Goal: Information Seeking & Learning: Learn about a topic

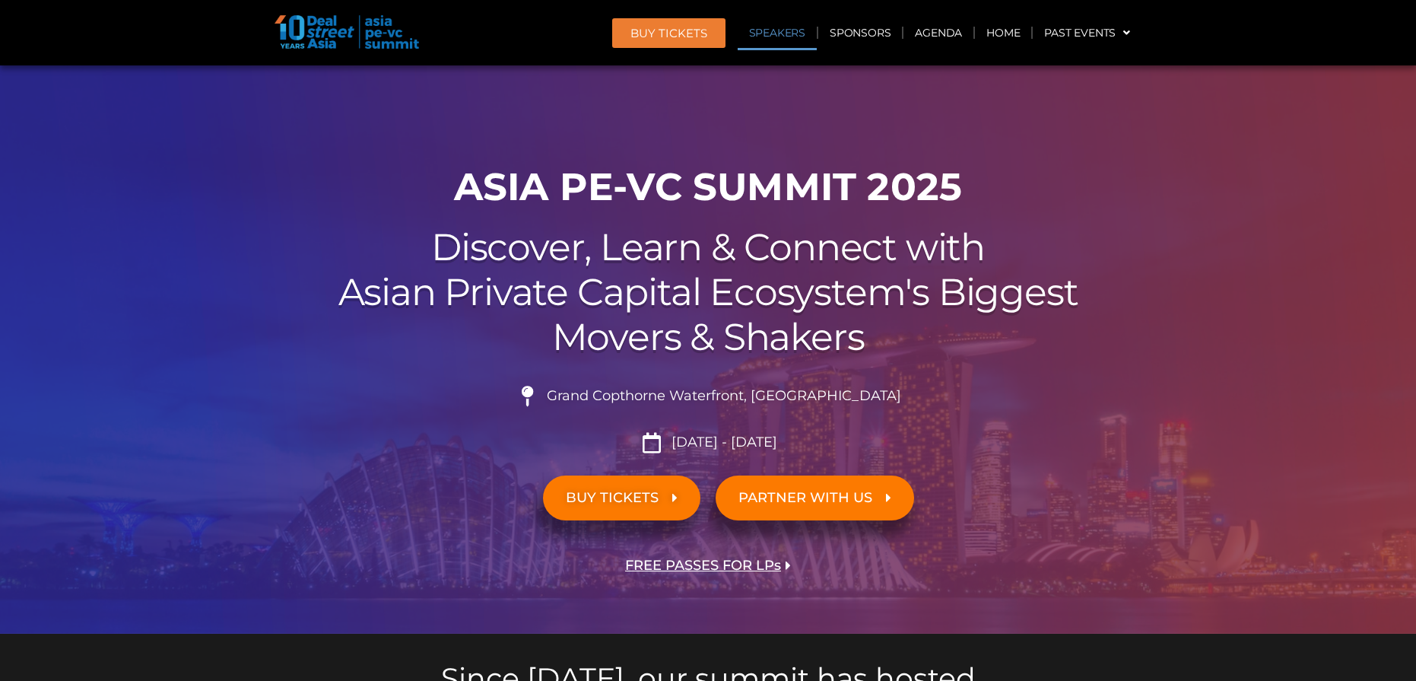
click at [774, 33] on link "Speakers" at bounding box center [777, 32] width 79 height 35
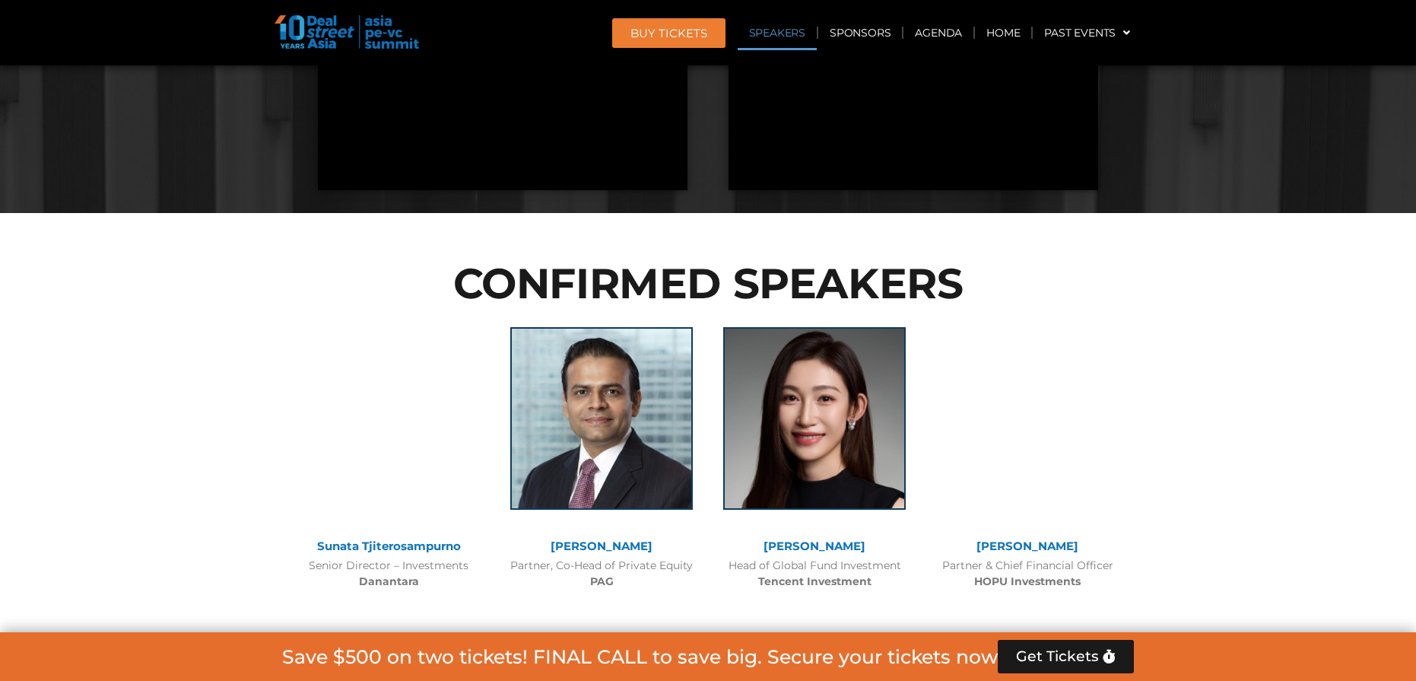
scroll to position [1668, 0]
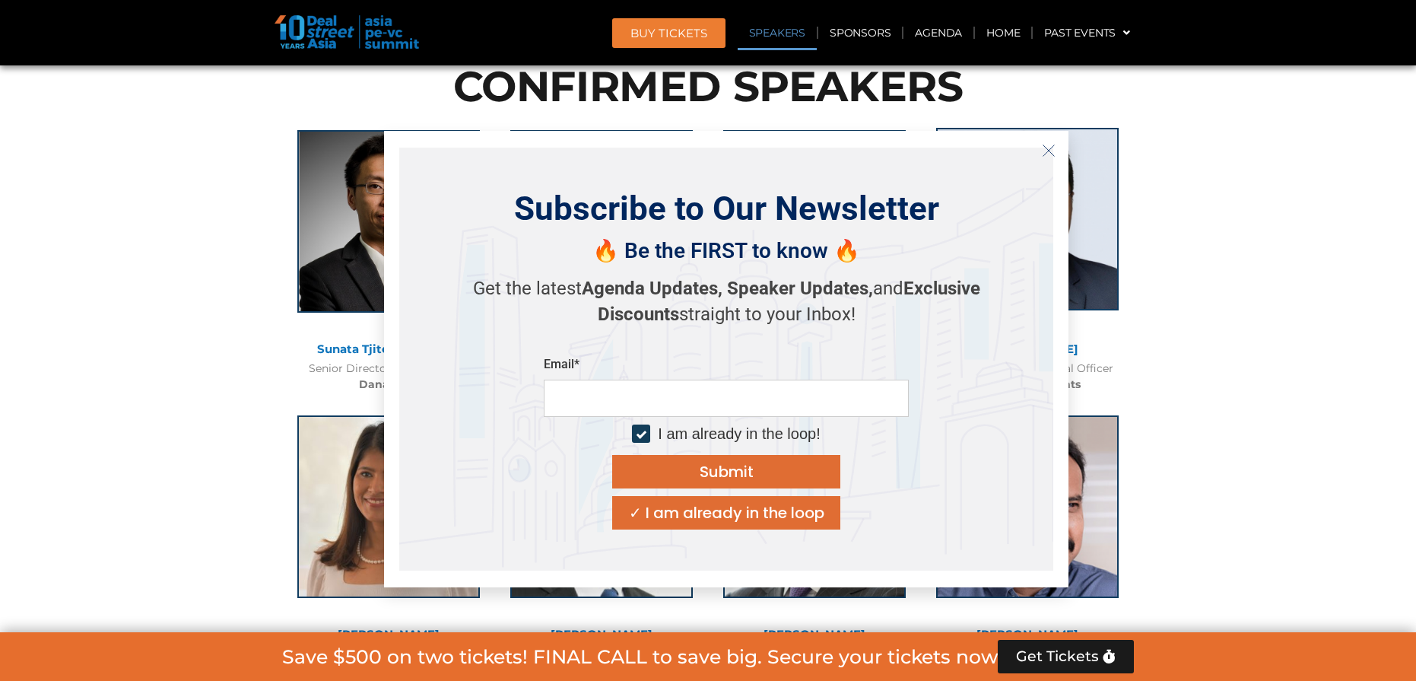
click at [1048, 150] on line "Close" at bounding box center [1049, 150] width 11 height 11
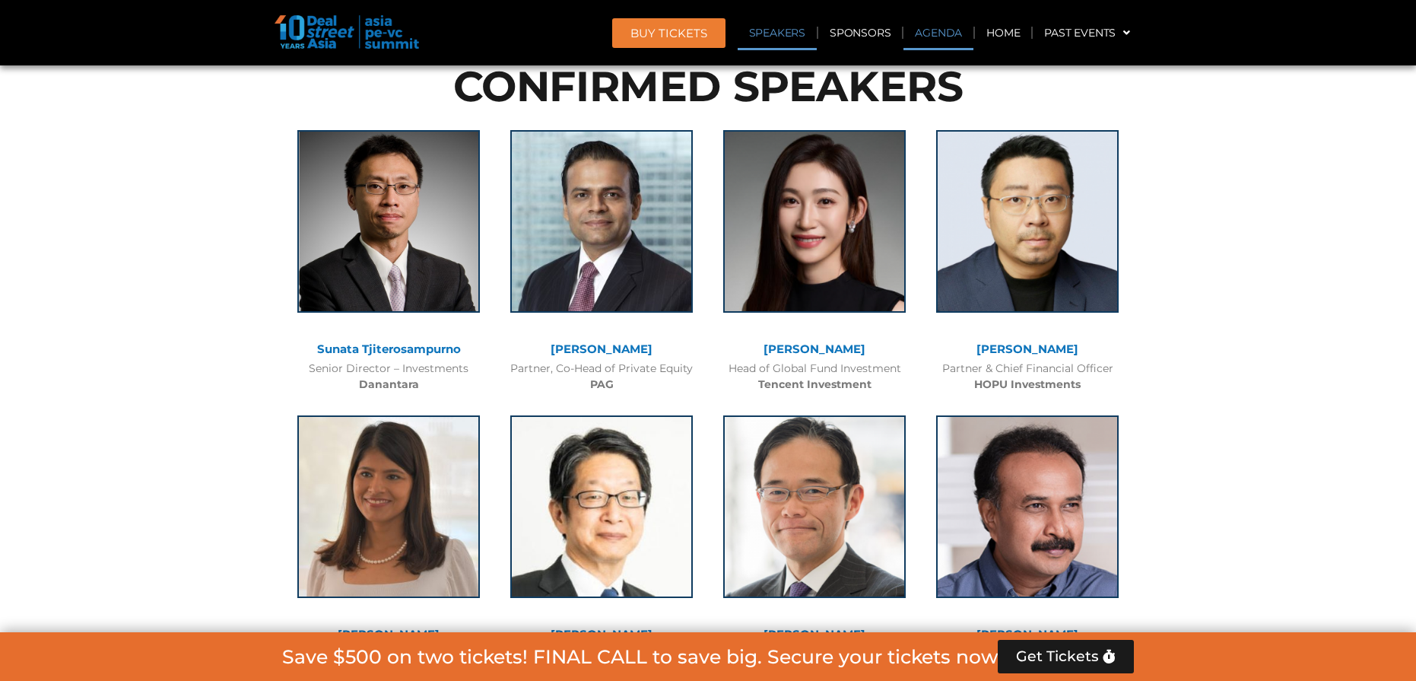
click at [942, 32] on link "Agenda" at bounding box center [939, 32] width 70 height 35
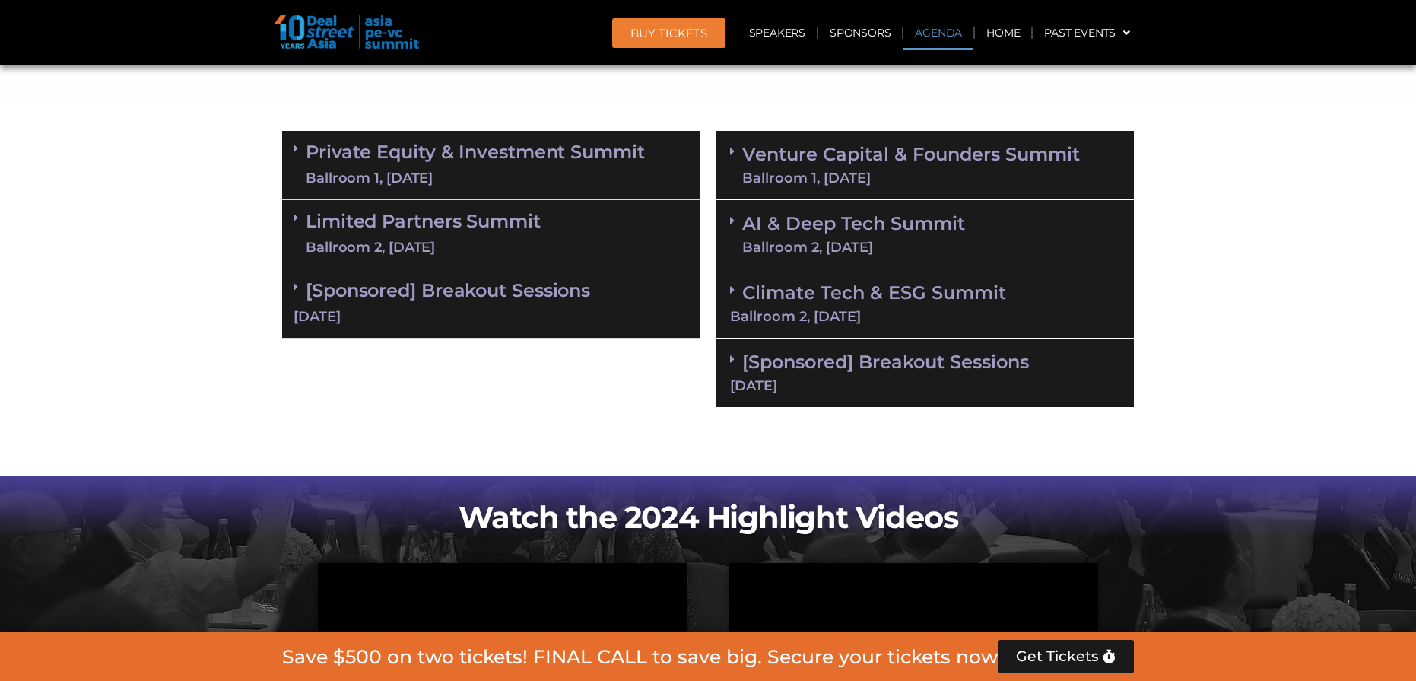
scroll to position [810, 0]
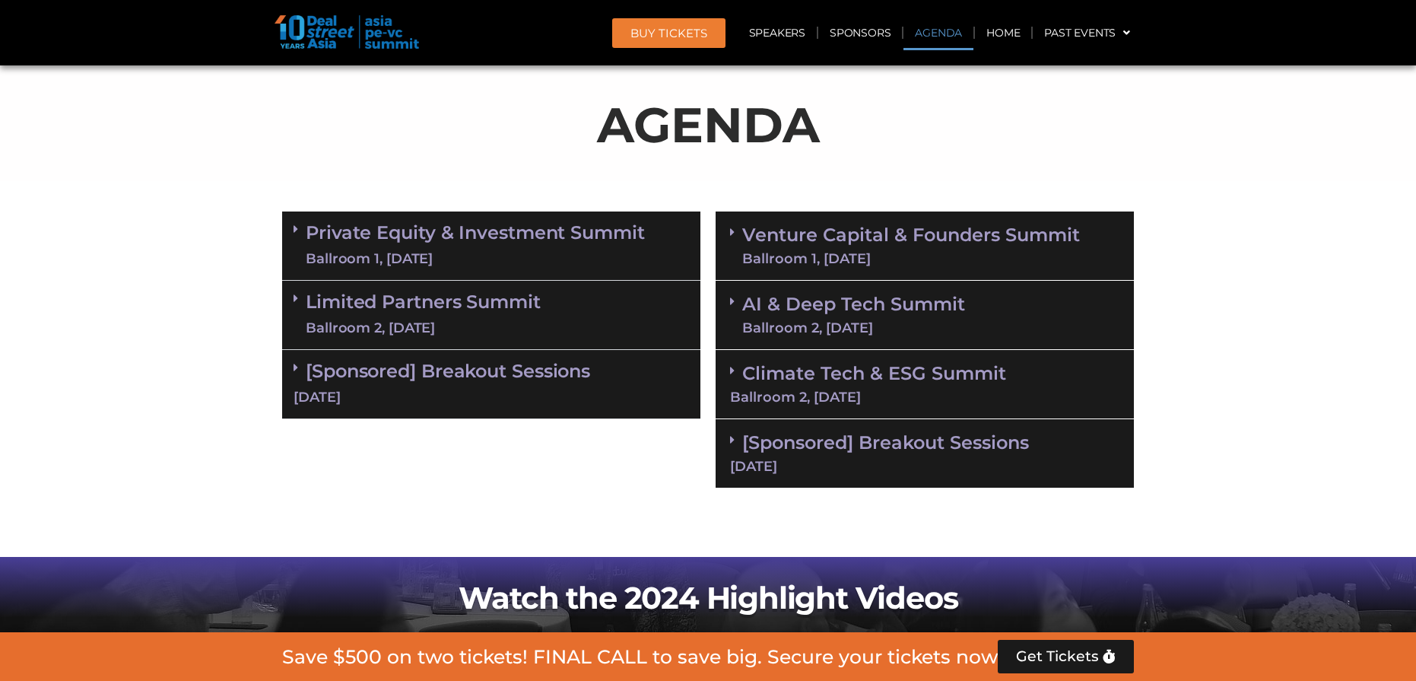
click at [427, 238] on link "Private Equity & Investment Summit Ballroom 1, [DATE]" at bounding box center [475, 246] width 339 height 46
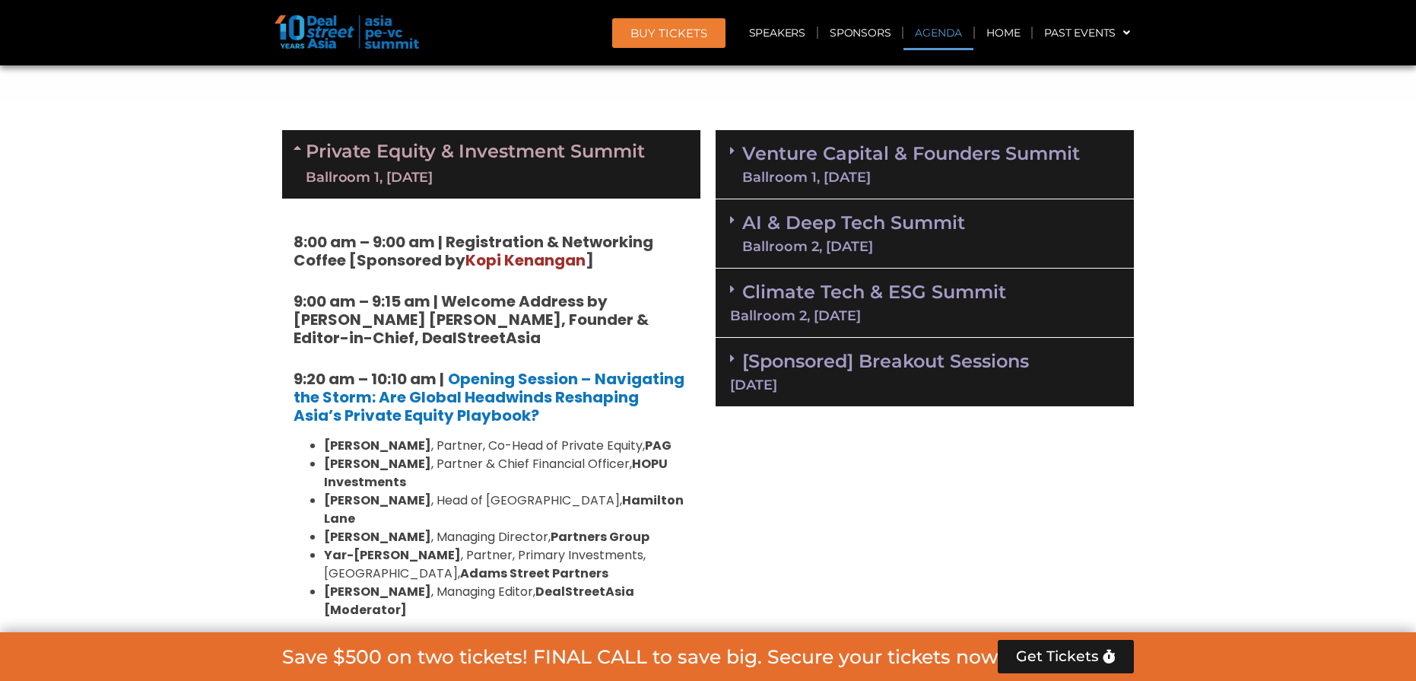
scroll to position [1023, 0]
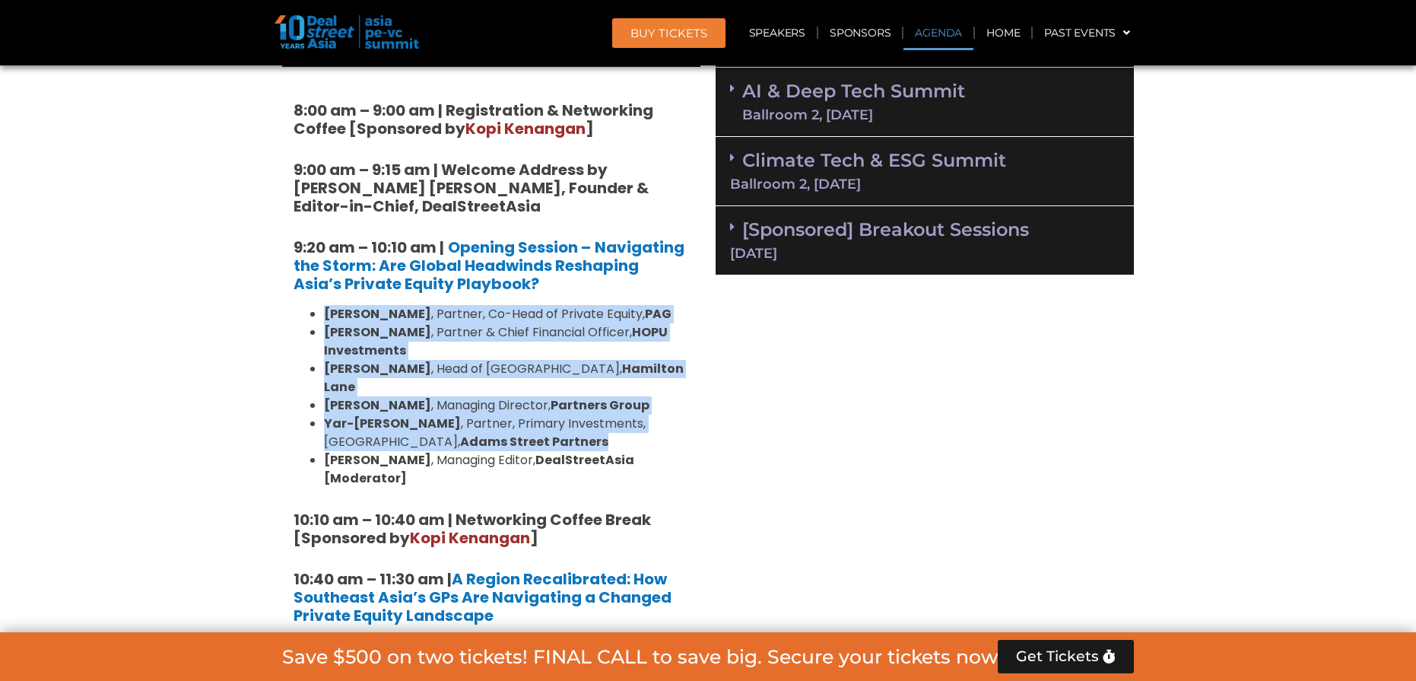
drag, startPoint x: 513, startPoint y: 424, endPoint x: 277, endPoint y: 316, distance: 259.7
copy ul "[PERSON_NAME] , Partner, Co-Head of Private Equity, [PERSON_NAME] , Partner & C…"
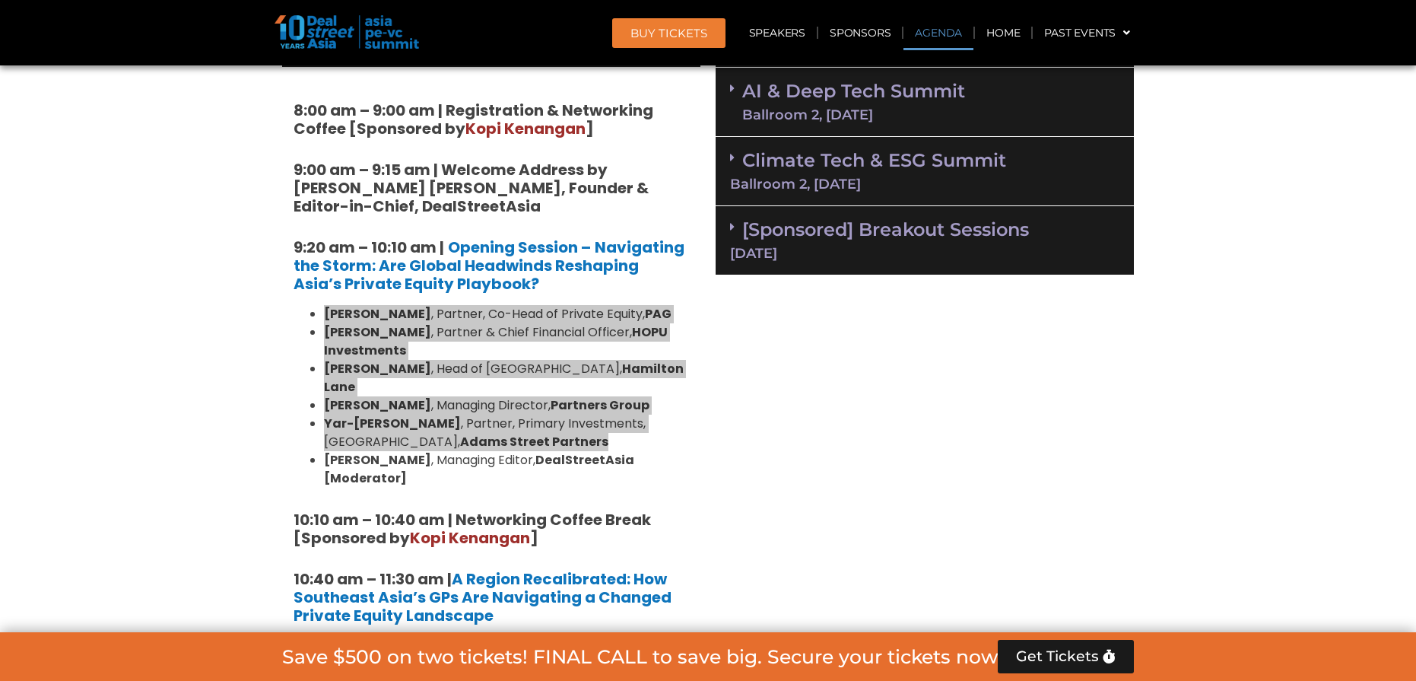
scroll to position [1227, 0]
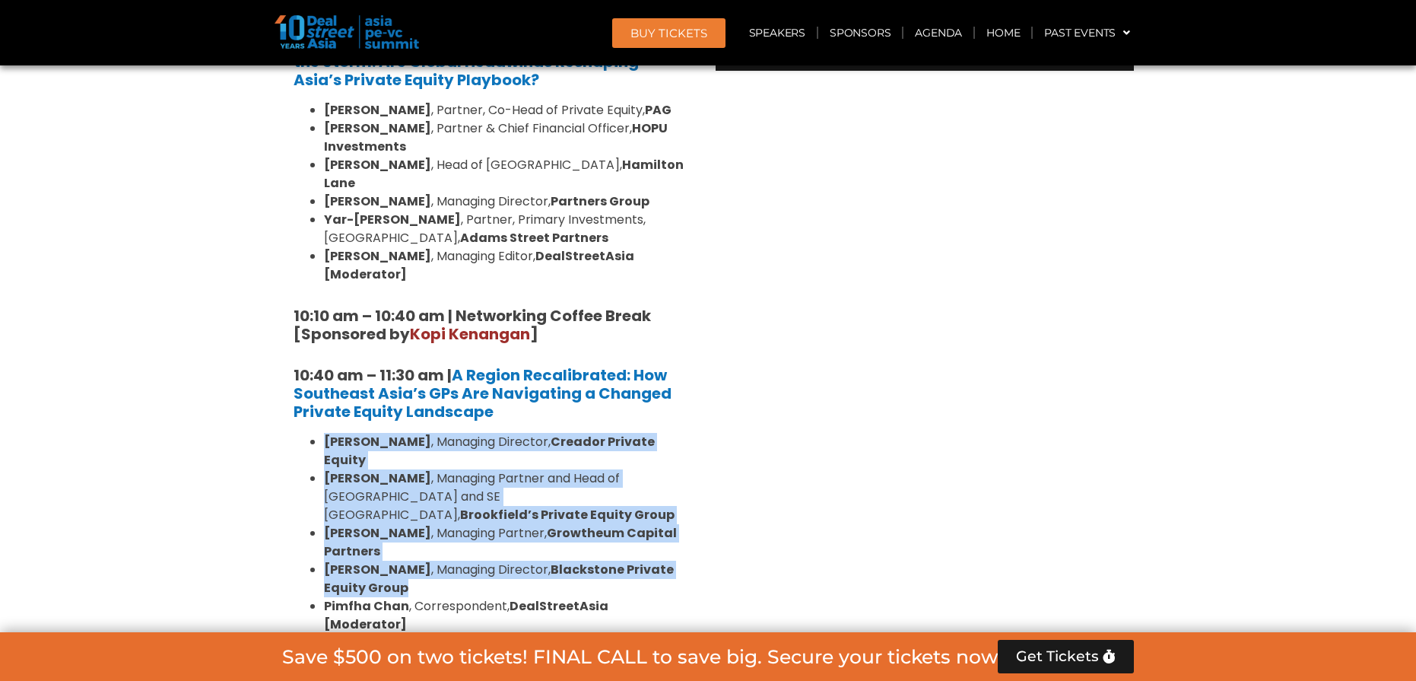
drag, startPoint x: 323, startPoint y: 401, endPoint x: 581, endPoint y: 532, distance: 289.5
click at [581, 532] on ul "[PERSON_NAME] , Managing Director, Creador Private Equity [PERSON_NAME] , Manag…" at bounding box center [492, 533] width 396 height 201
copy ul "[PERSON_NAME] , Managing Director, Creador Private Equity [PERSON_NAME] , Manag…"
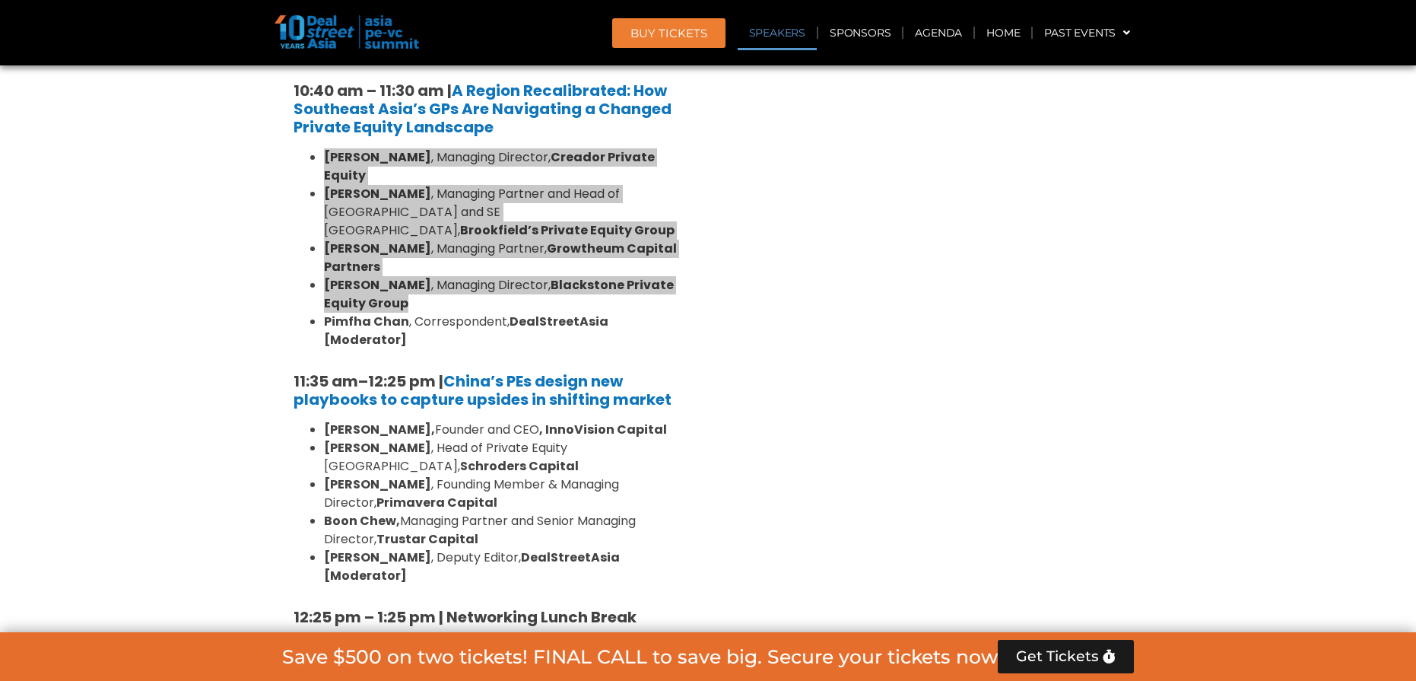
scroll to position [1537, 0]
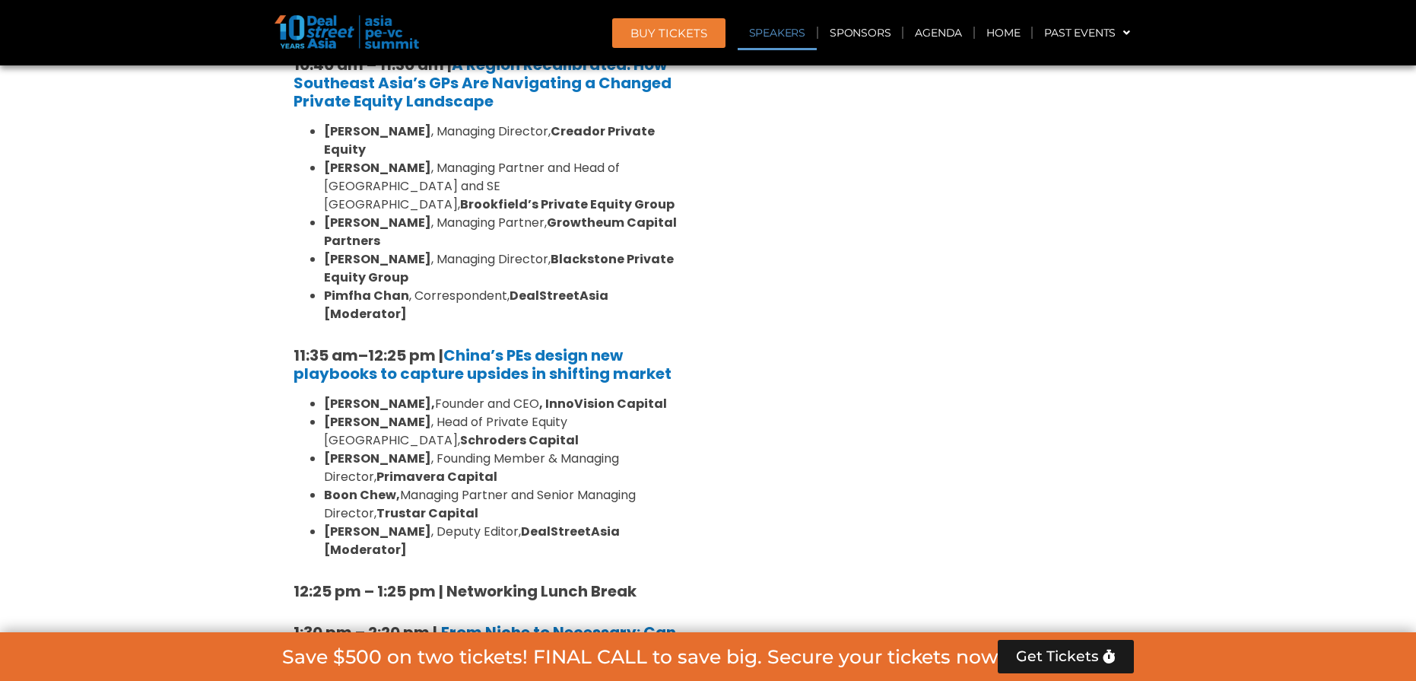
click at [477, 486] on li "[PERSON_NAME], Managing Partner and Senior Managing Director, Trustar Capital" at bounding box center [506, 504] width 365 height 37
drag, startPoint x: 480, startPoint y: 423, endPoint x: 319, endPoint y: 337, distance: 182.1
click at [319, 395] on ul "[PERSON_NAME], Founder and CEO , InnoVision Capital [PERSON_NAME] , Head of Pri…" at bounding box center [492, 477] width 396 height 164
copy ul "[PERSON_NAME], Founder and CEO , InnoVision Capital [PERSON_NAME] , Head of Pri…"
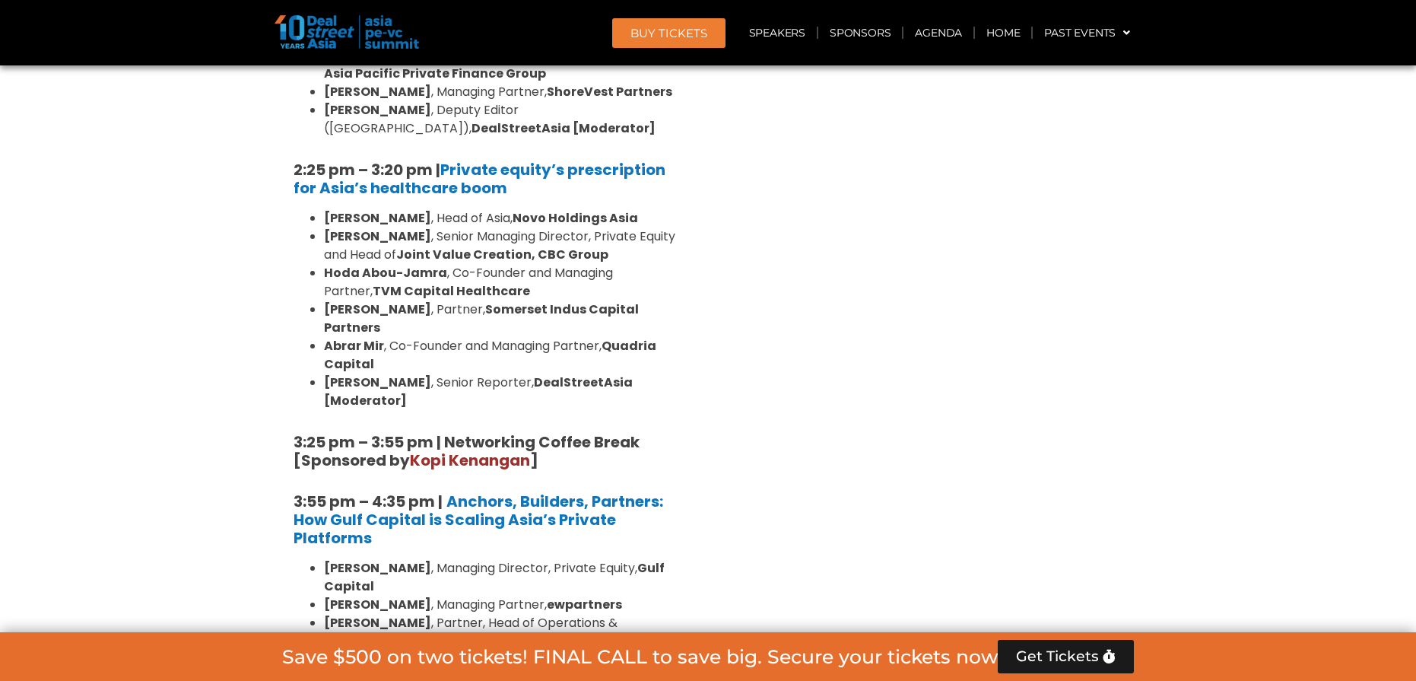
scroll to position [2393, 0]
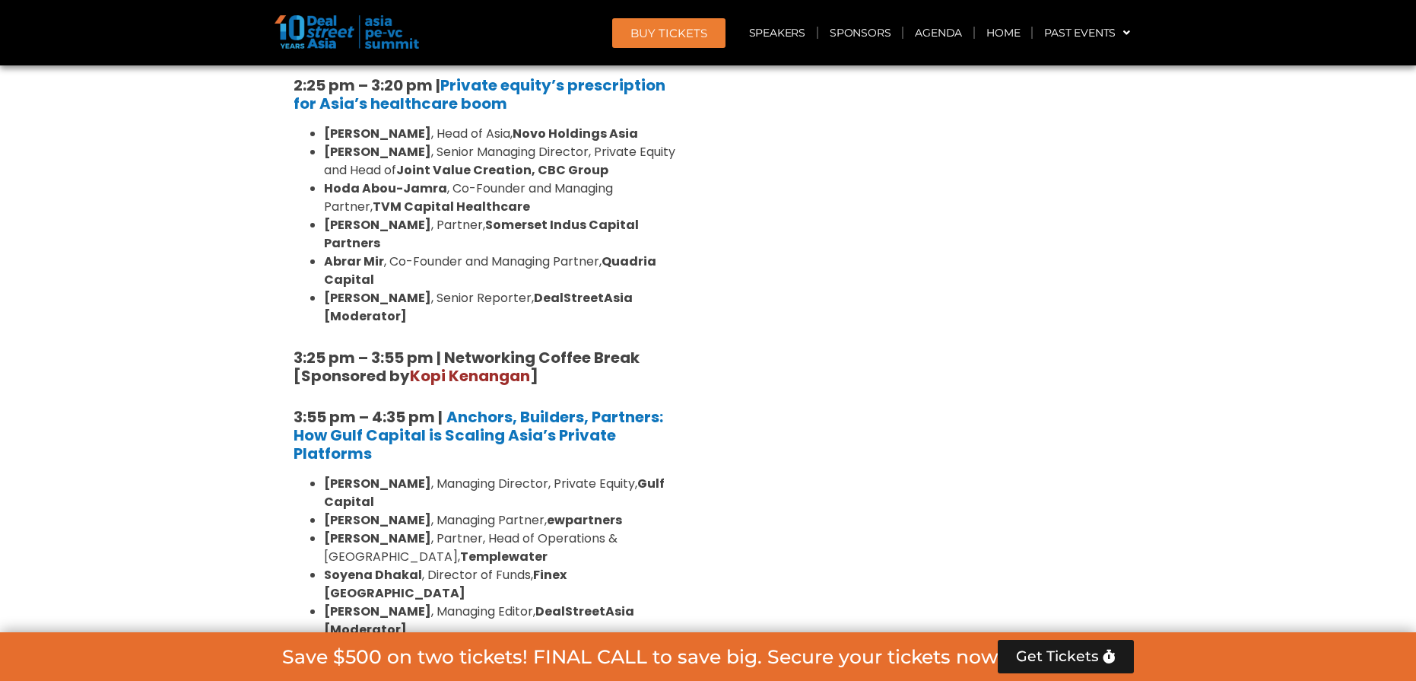
click at [567, 566] on strong "Finex [GEOGRAPHIC_DATA]" at bounding box center [445, 584] width 243 height 36
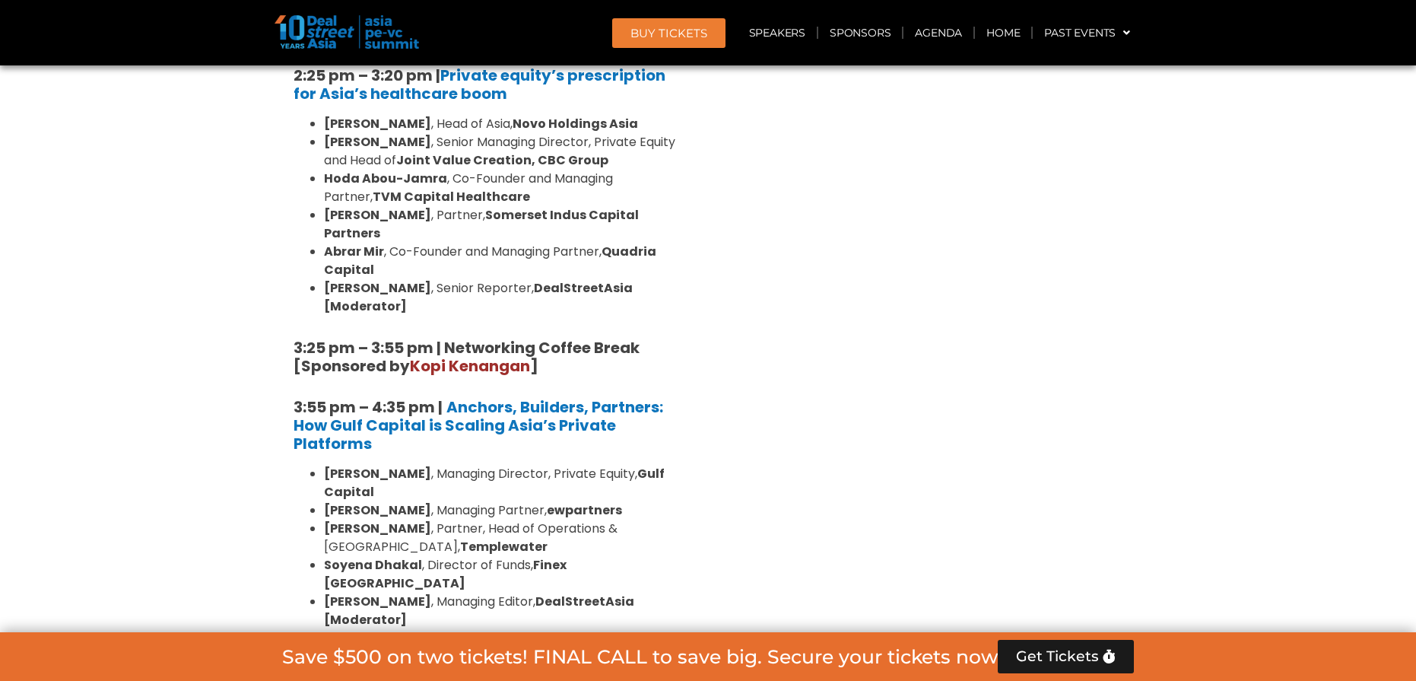
scroll to position [2401, 0]
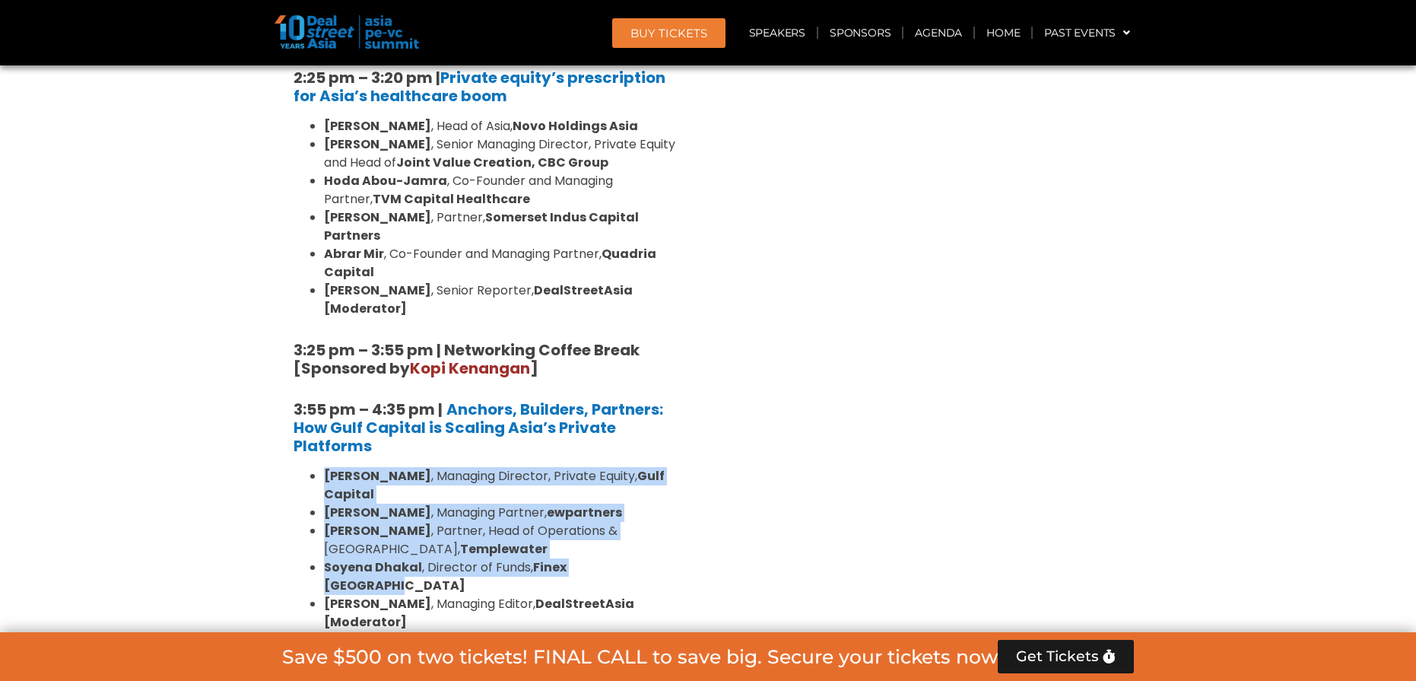
drag, startPoint x: 640, startPoint y: 365, endPoint x: 307, endPoint y: 268, distance: 347.1
click at [307, 467] on ul "[PERSON_NAME] , Managing Director, Private Equity, Gulf Capital [PERSON_NAME] ,…" at bounding box center [492, 549] width 396 height 164
copy ul "[PERSON_NAME] , Managing Director, Private Equity, Gulf Capital [PERSON_NAME] ,…"
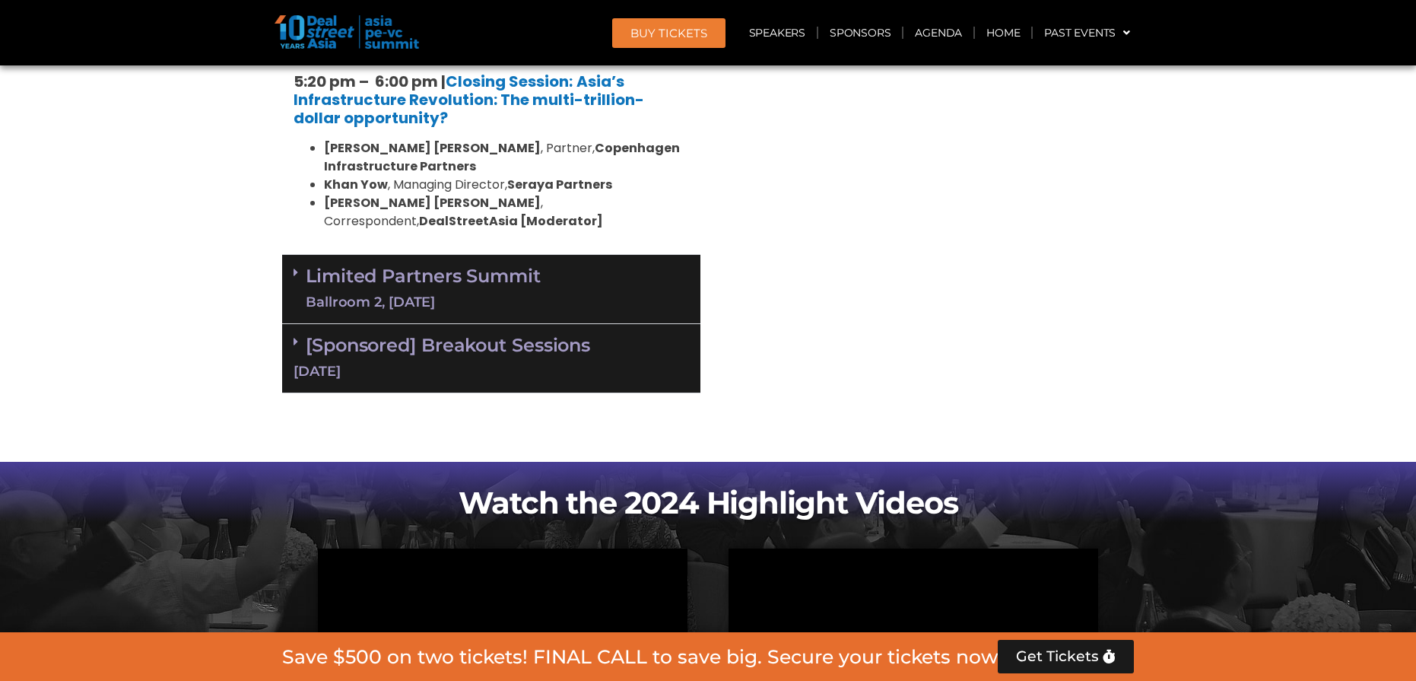
scroll to position [2745, 0]
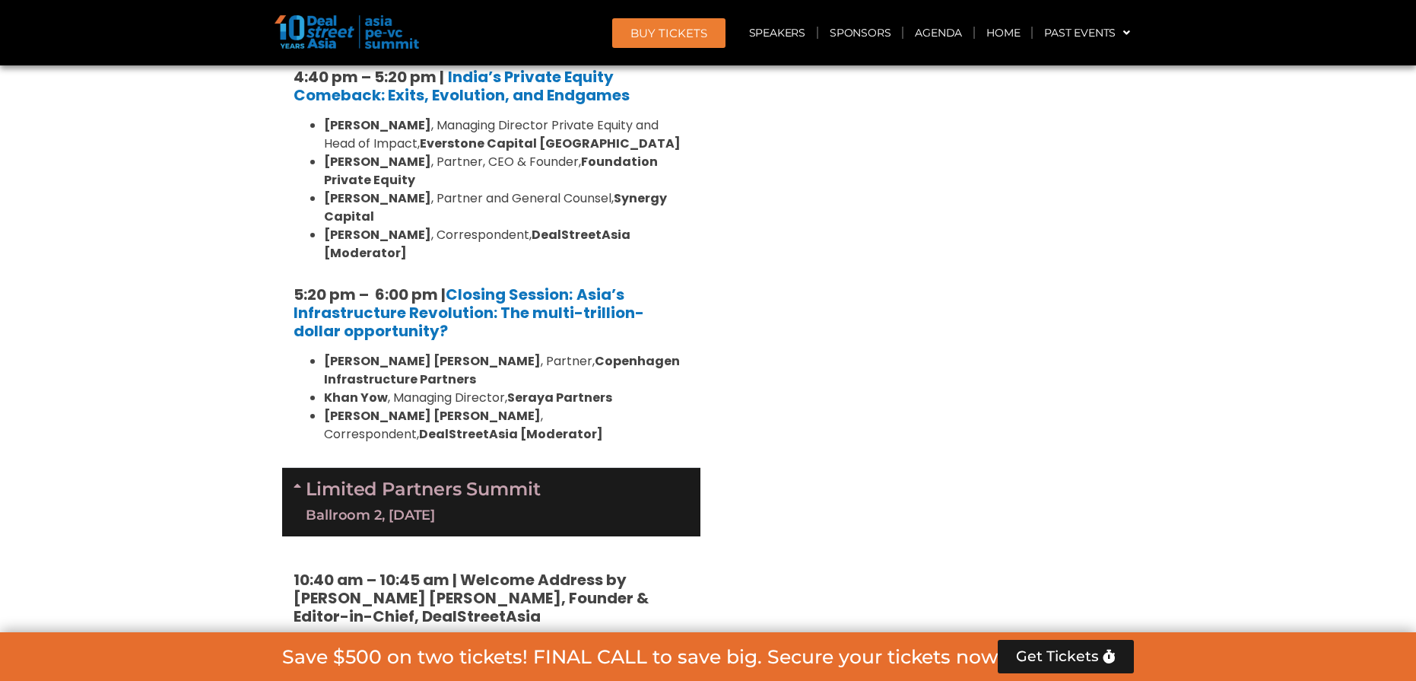
scroll to position [3056, 0]
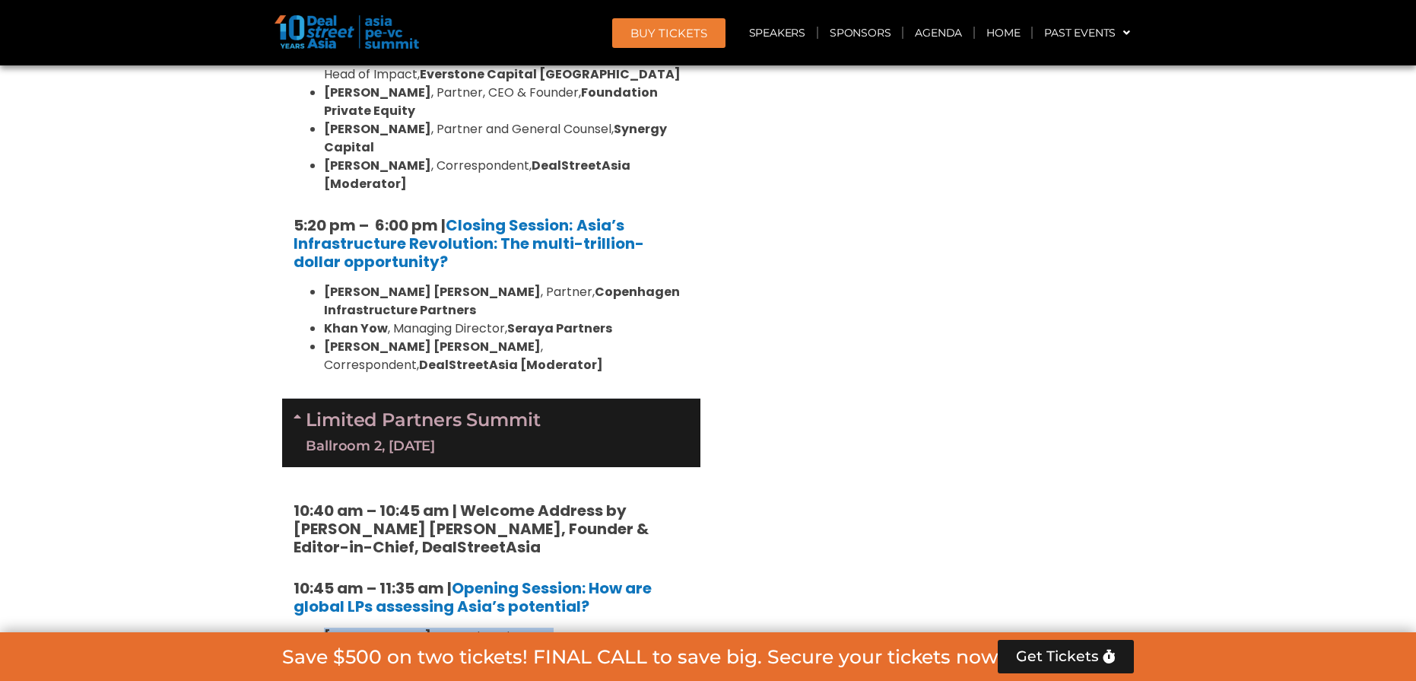
drag, startPoint x: 325, startPoint y: 397, endPoint x: 634, endPoint y: 503, distance: 326.4
copy ul "[PERSON_NAME] , Managing Director, [GEOGRAPHIC_DATA], HarbourVest [PERSON_NAME]…"
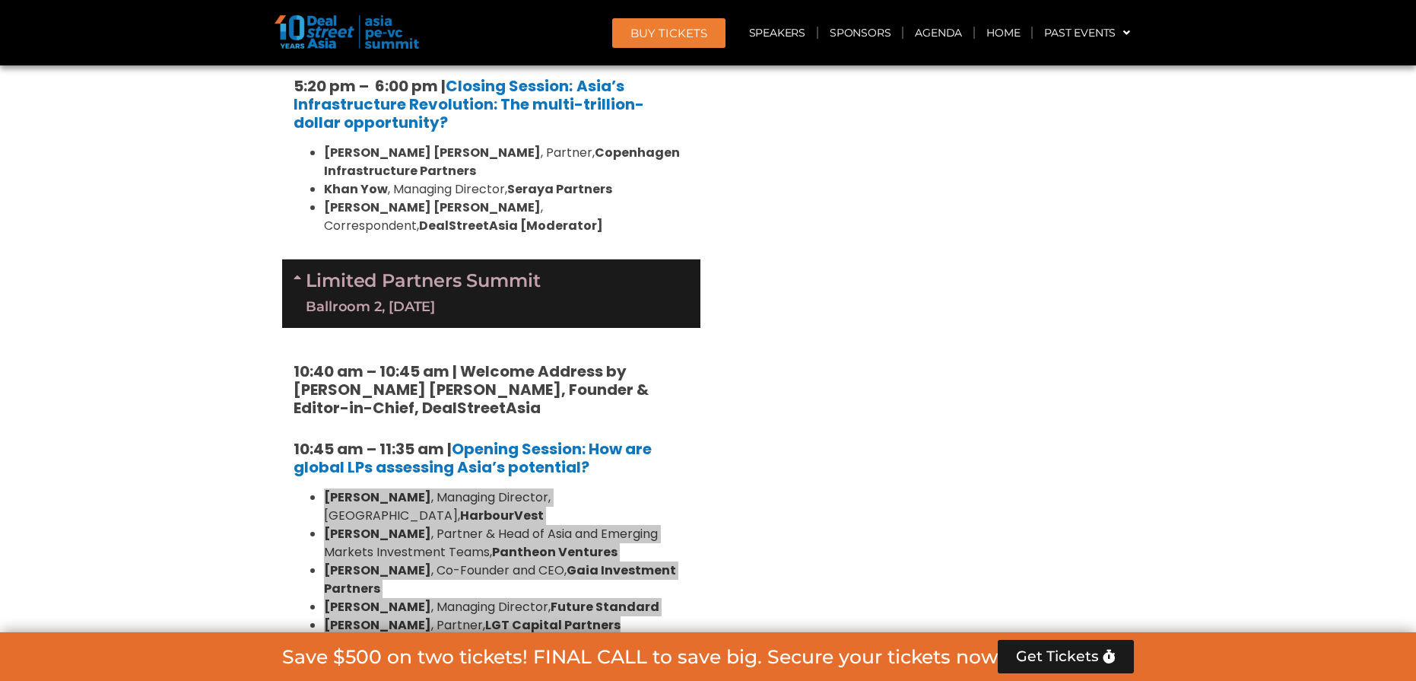
scroll to position [3315, 0]
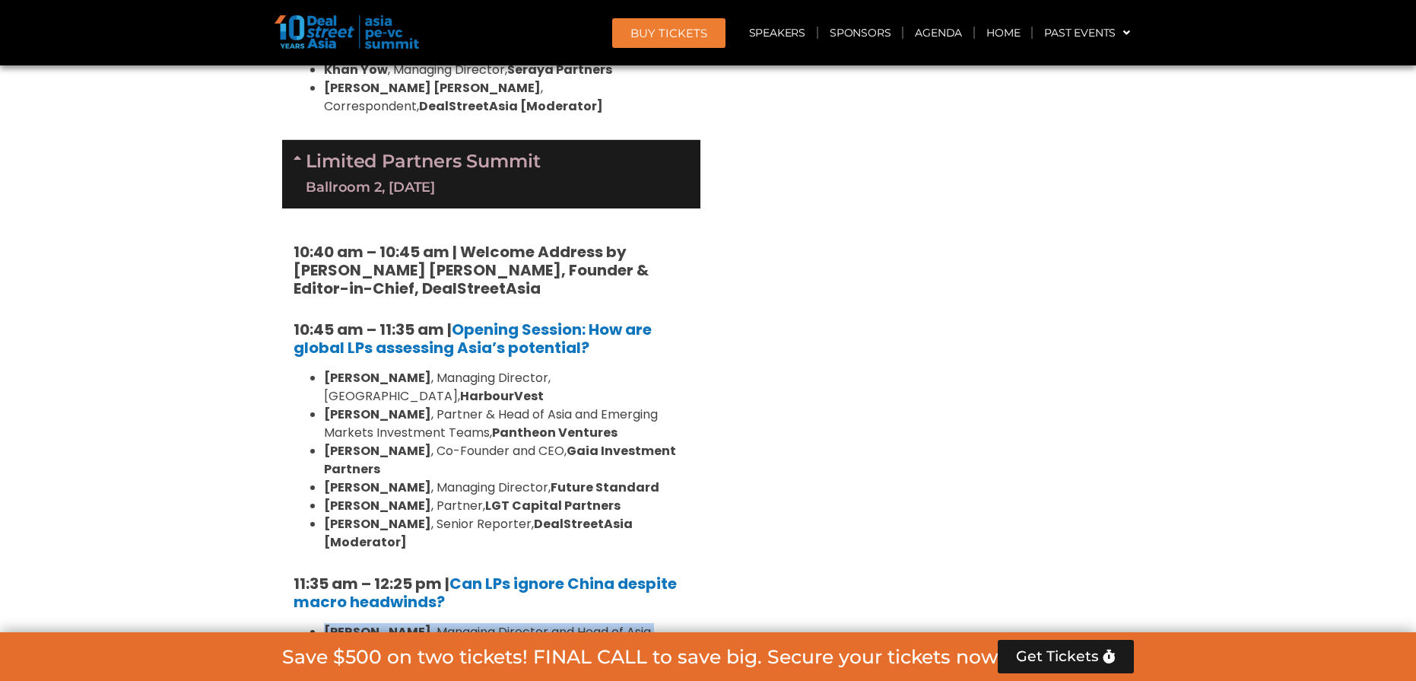
drag, startPoint x: 326, startPoint y: 360, endPoint x: 535, endPoint y: 488, distance: 245.5
copy ul "[PERSON_NAME] , Managing Director and Head of Asia Private Equity, [PERSON_NAME…"
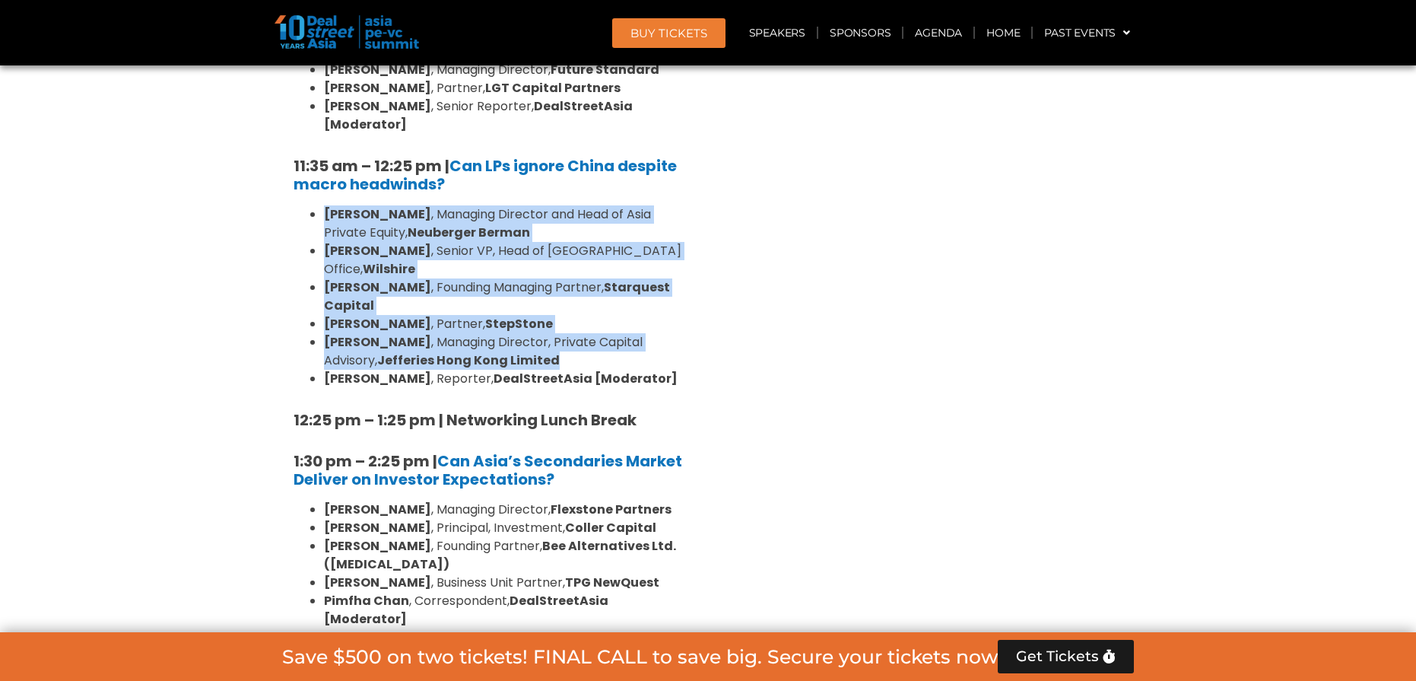
scroll to position [3736, 0]
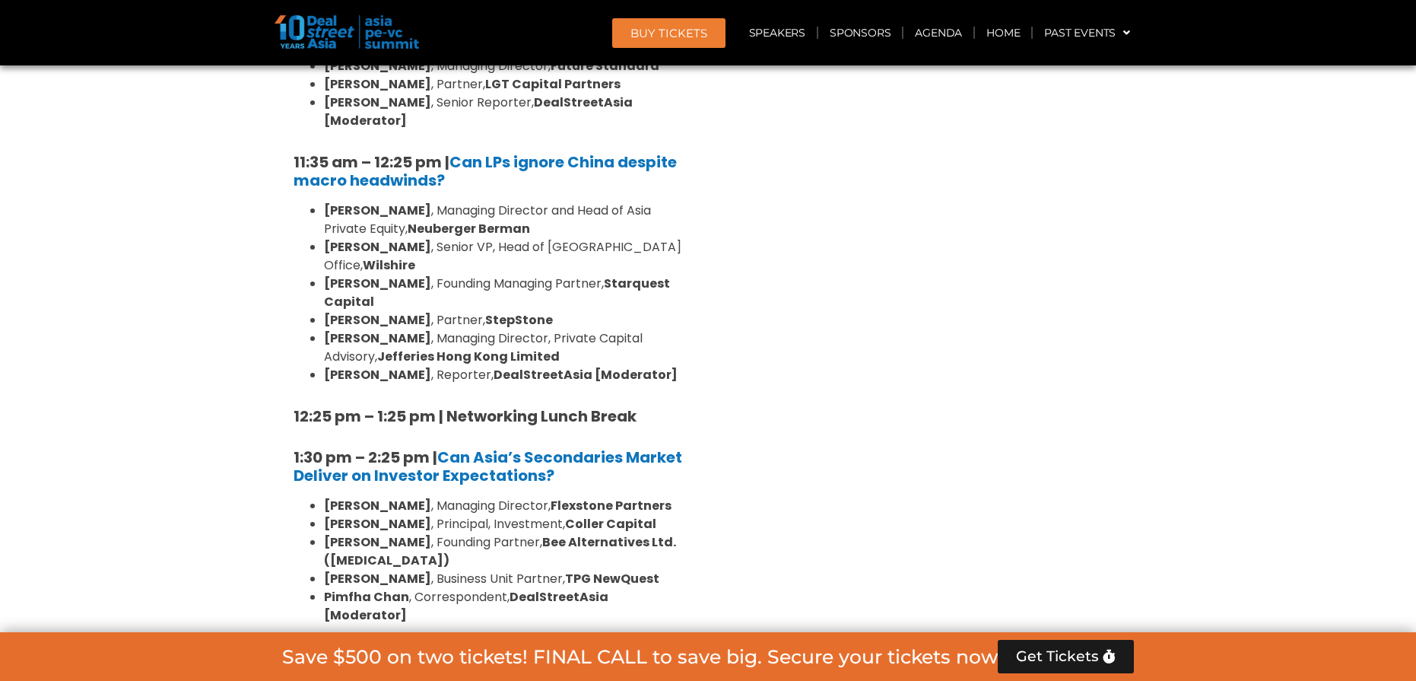
drag, startPoint x: 596, startPoint y: 521, endPoint x: 303, endPoint y: 381, distance: 325.3
drag, startPoint x: 599, startPoint y: 522, endPoint x: 326, endPoint y: 386, distance: 305.1
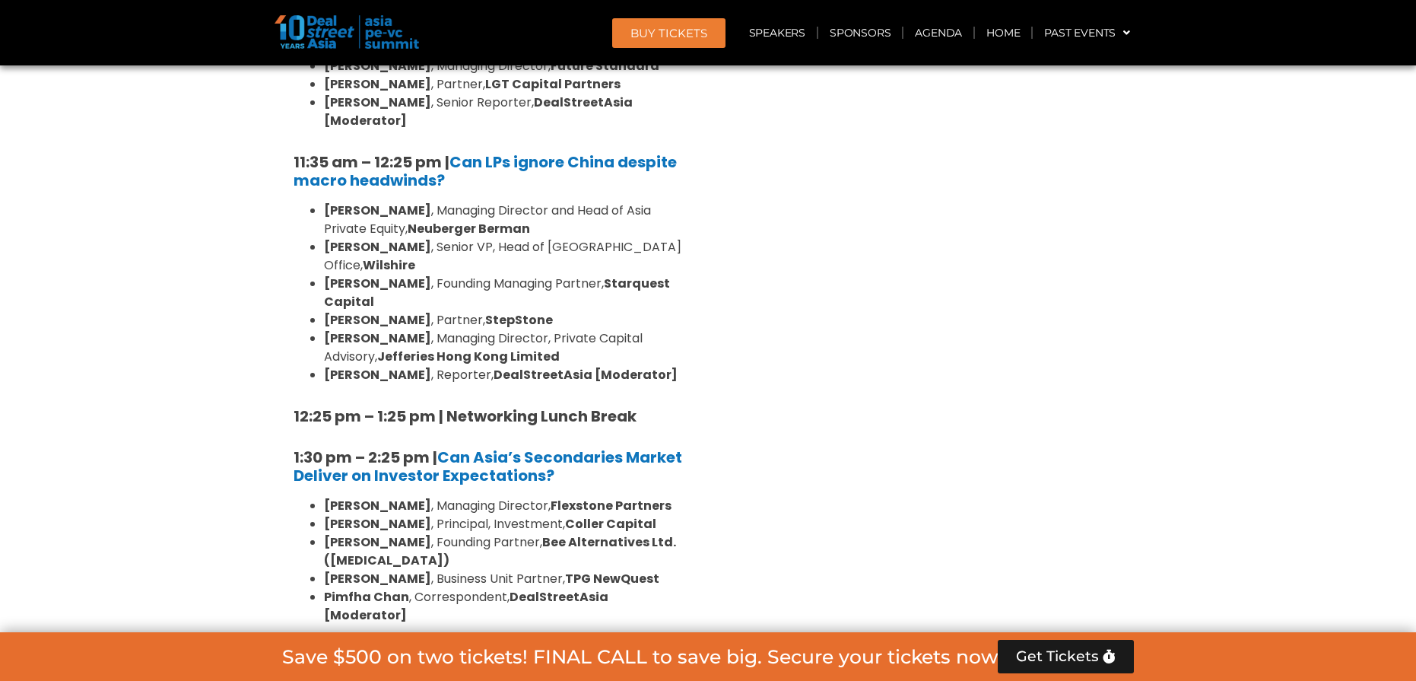
drag, startPoint x: 611, startPoint y: 485, endPoint x: 339, endPoint y: 383, distance: 290.3
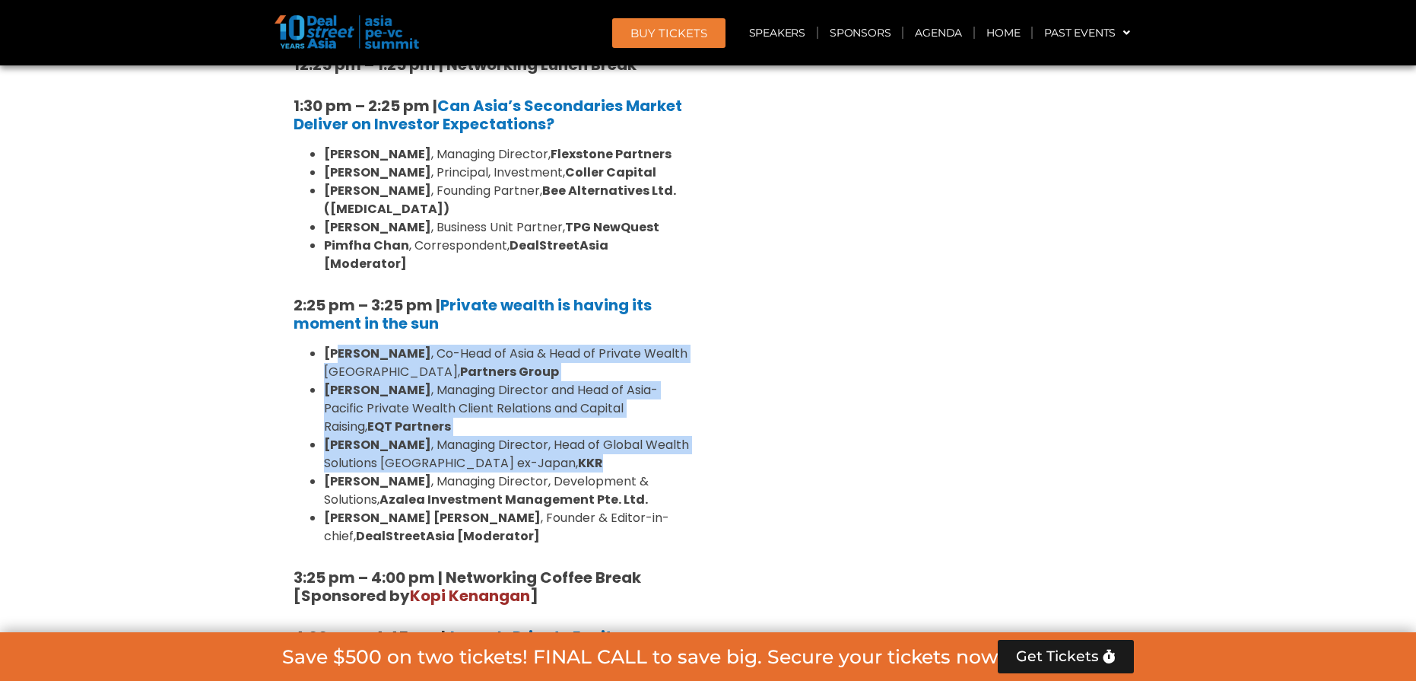
scroll to position [4091, 0]
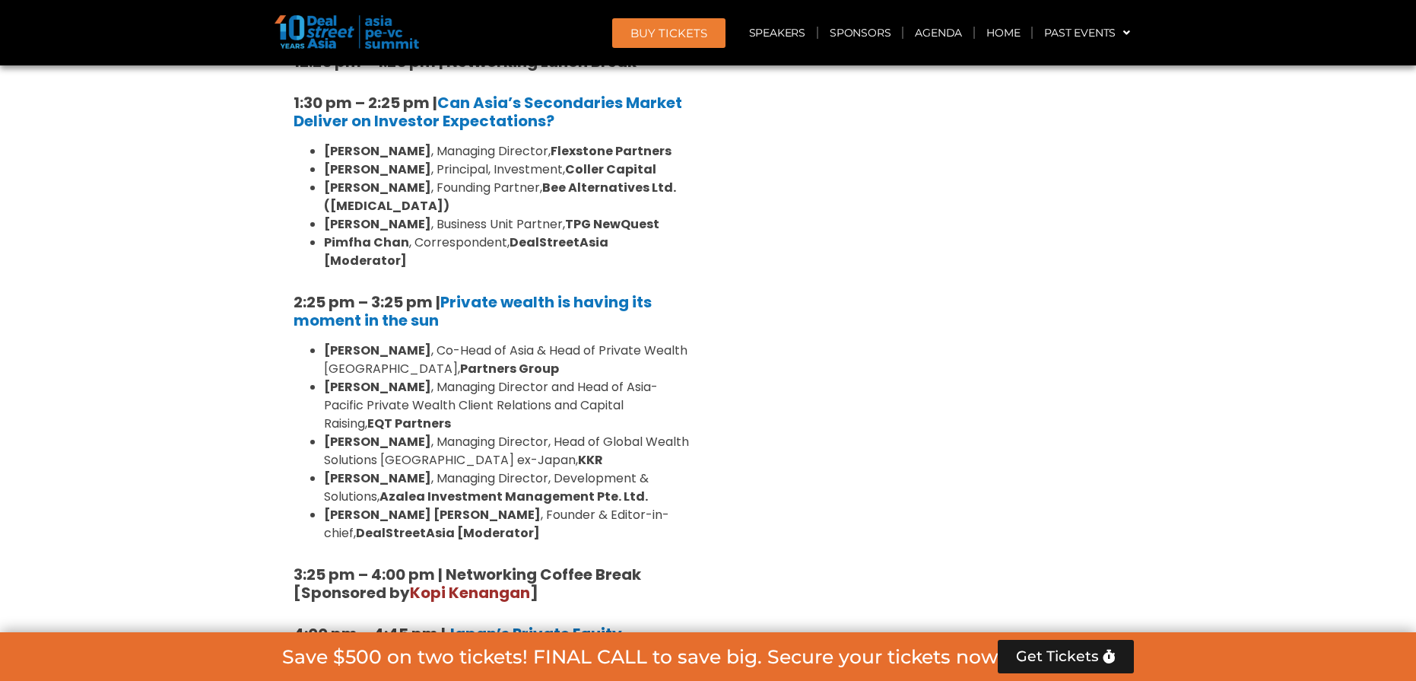
drag, startPoint x: 416, startPoint y: 445, endPoint x: 322, endPoint y: 355, distance: 130.2
copy ul "[PERSON_NAME] , Chief Executive and Managing Partner, Chairman of the Investmen…"
click at [452, 343] on div "10:40 am – 10:45 am | Welcome Address by [PERSON_NAME] [PERSON_NAME], Founder &…" at bounding box center [491, 295] width 418 height 1724
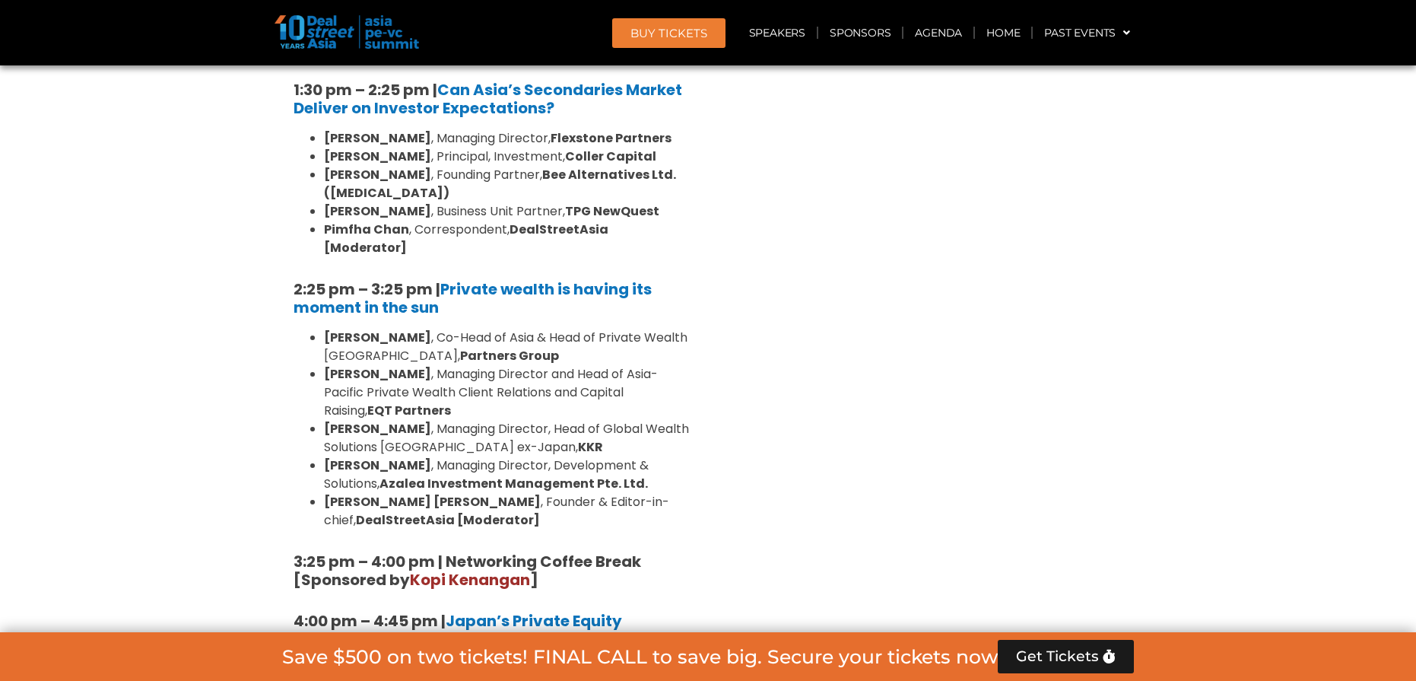
scroll to position [4399, 0]
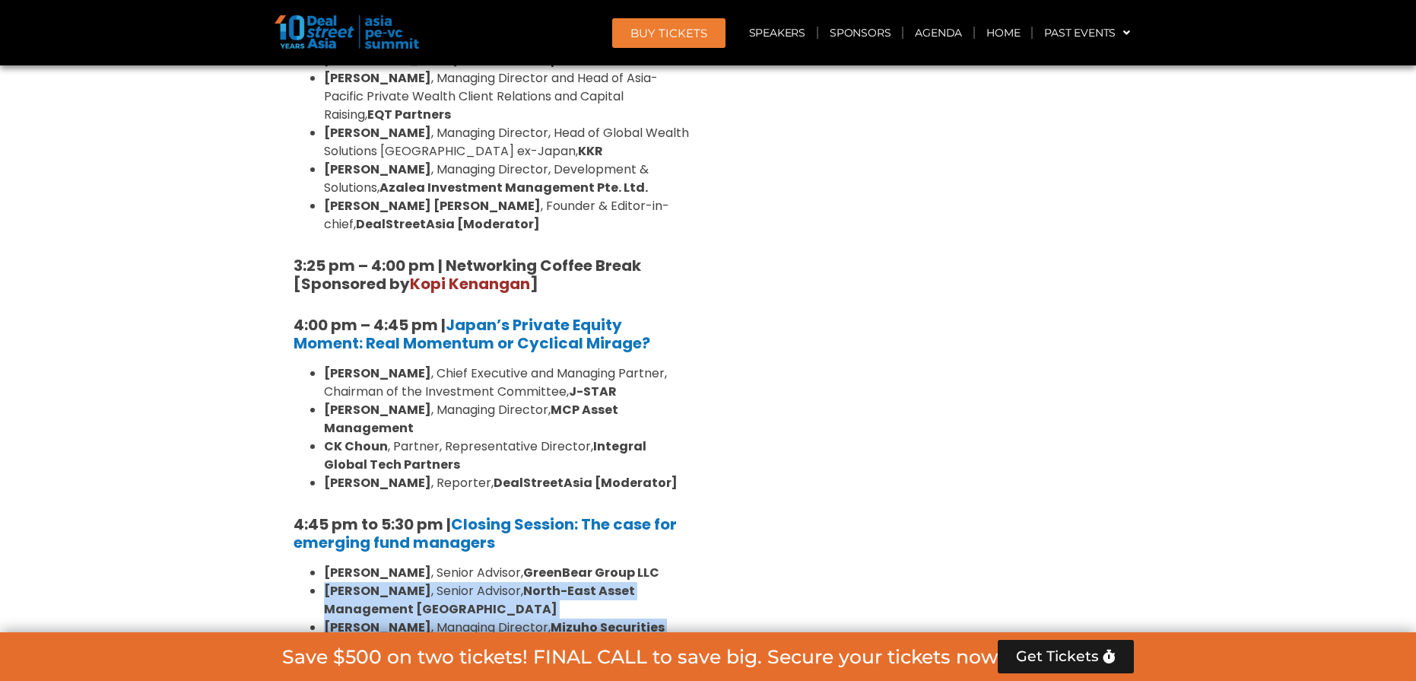
drag, startPoint x: 326, startPoint y: 262, endPoint x: 549, endPoint y: 400, distance: 262.6
click at [549, 564] on ul "[PERSON_NAME] , Senior Advisor, GreenBear Group LLC [PERSON_NAME] , Senior Advi…" at bounding box center [492, 673] width 396 height 219
copy ul "[PERSON_NAME] , Senior Advisor, North-East Asset Management [GEOGRAPHIC_DATA] […"
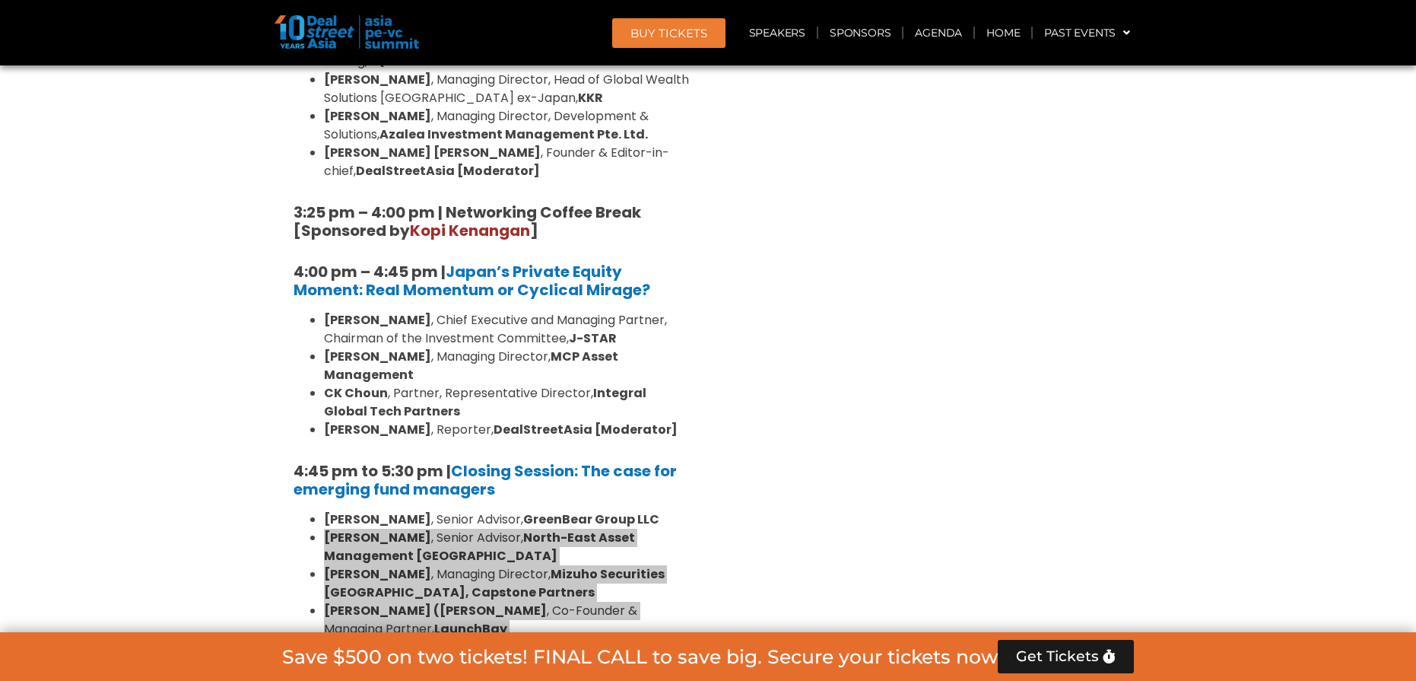
scroll to position [4642, 0]
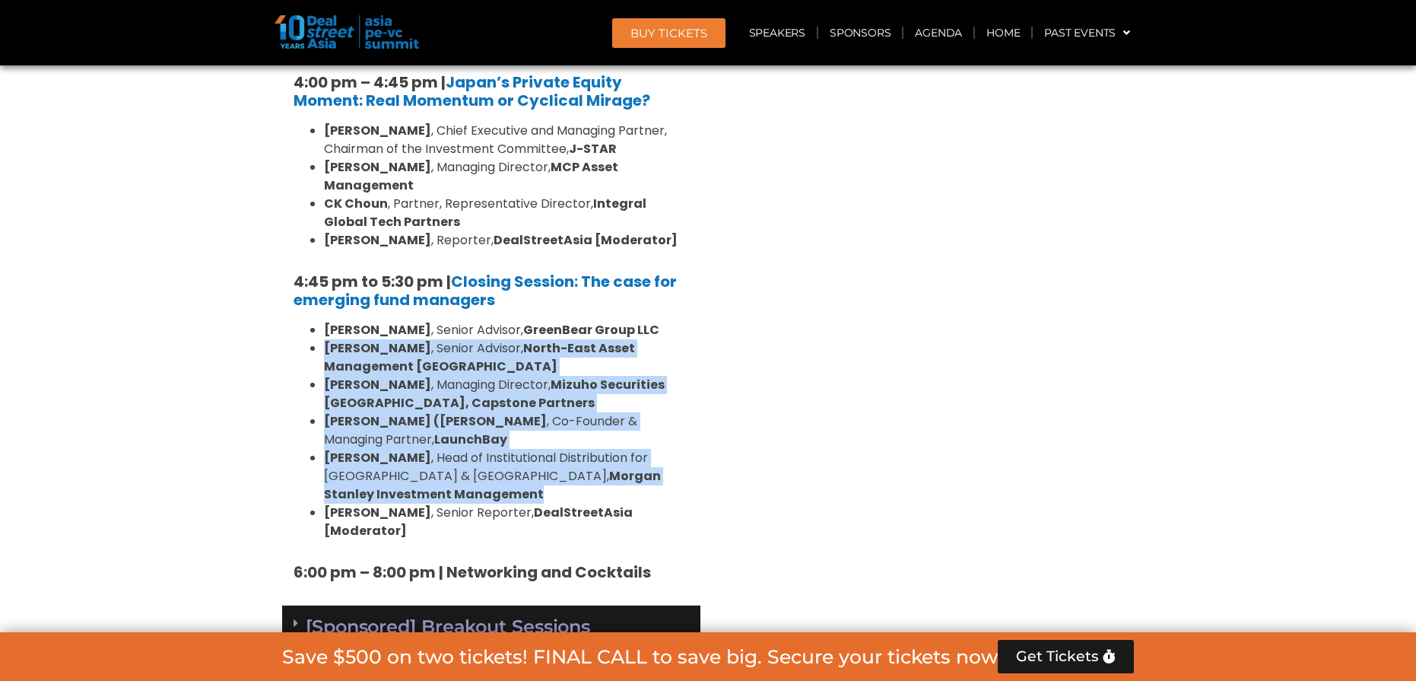
click at [369, 615] on link "[Sponsored] Breakout Sessions [DATE]" at bounding box center [492, 638] width 396 height 47
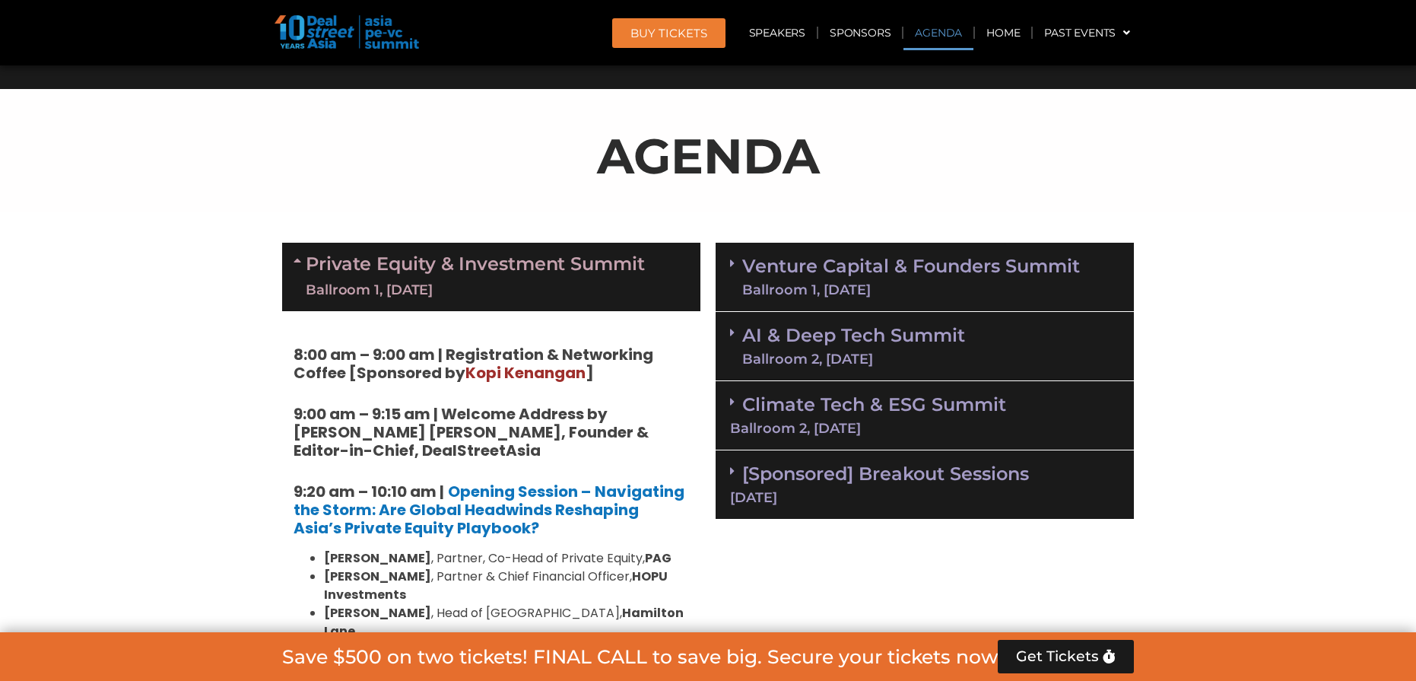
scroll to position [769, 0]
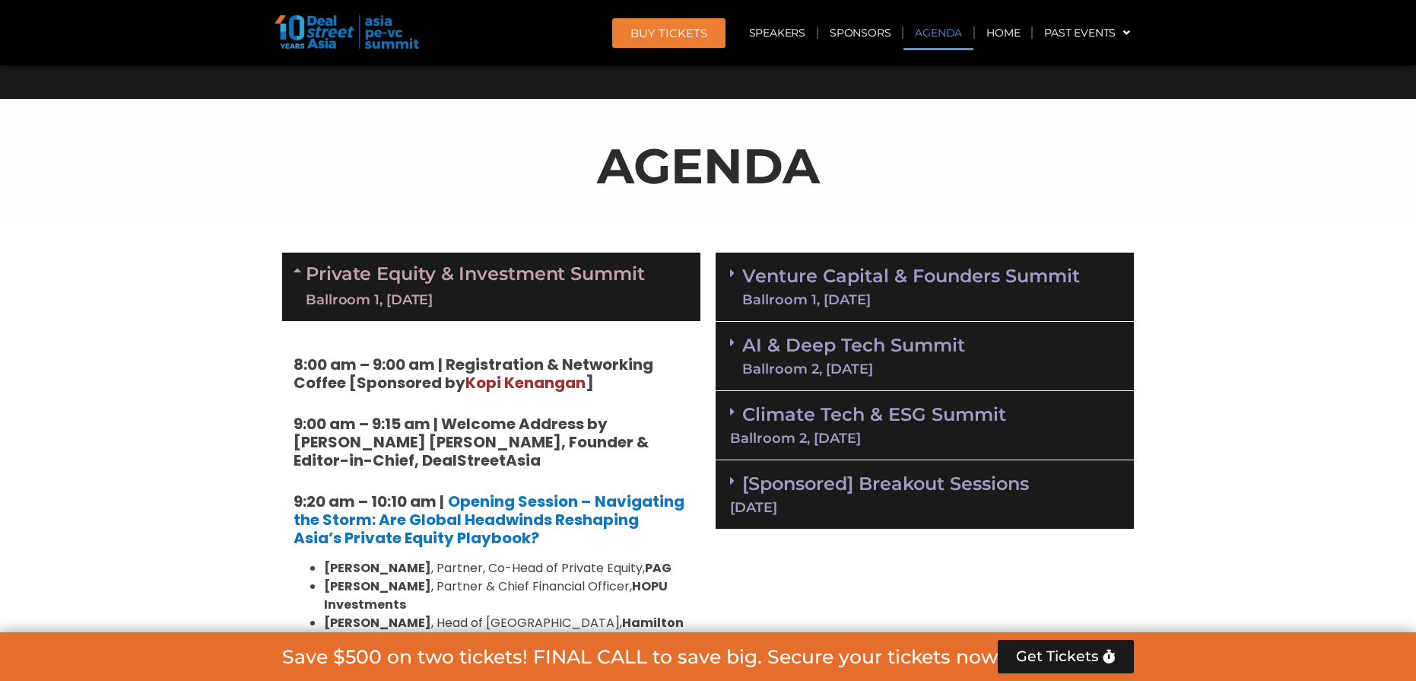
click at [923, 291] on link "Venture Capital & Founders​ Summit Ballroom 1, [DATE]" at bounding box center [911, 287] width 338 height 40
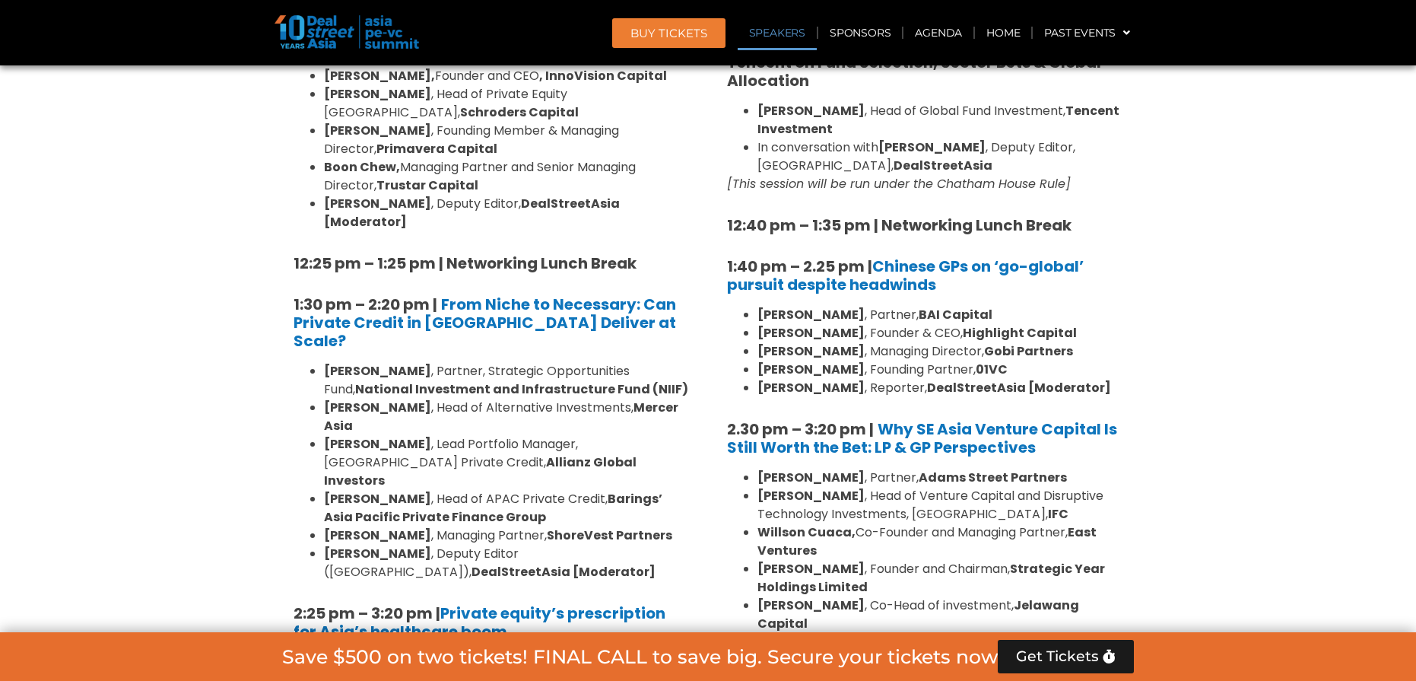
scroll to position [2103, 0]
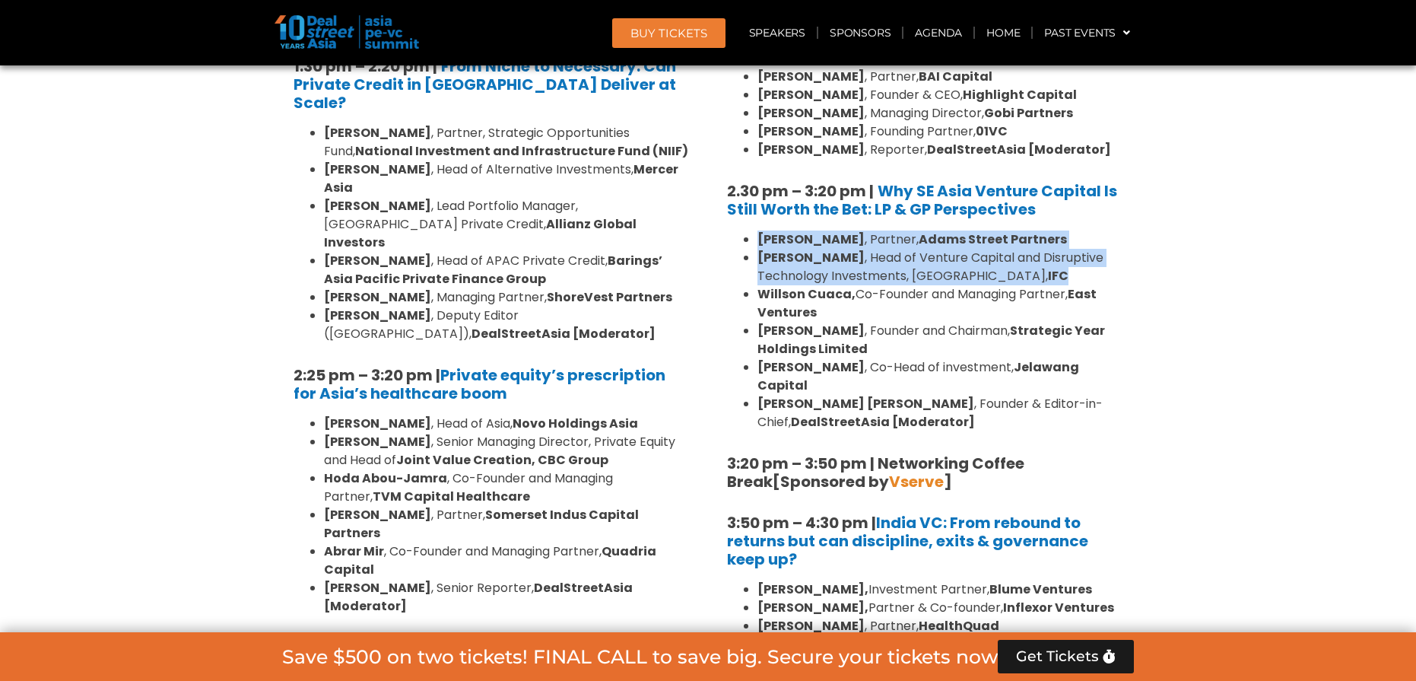
drag, startPoint x: 755, startPoint y: 202, endPoint x: 1060, endPoint y: 246, distance: 308.2
click at [1060, 246] on ul "[PERSON_NAME] , Partner, [PERSON_NAME] Street Partners [PERSON_NAME] , Head of …" at bounding box center [925, 330] width 396 height 201
copy ul "[PERSON_NAME] , Partner, [PERSON_NAME] Street Partners [PERSON_NAME] , Head of …"
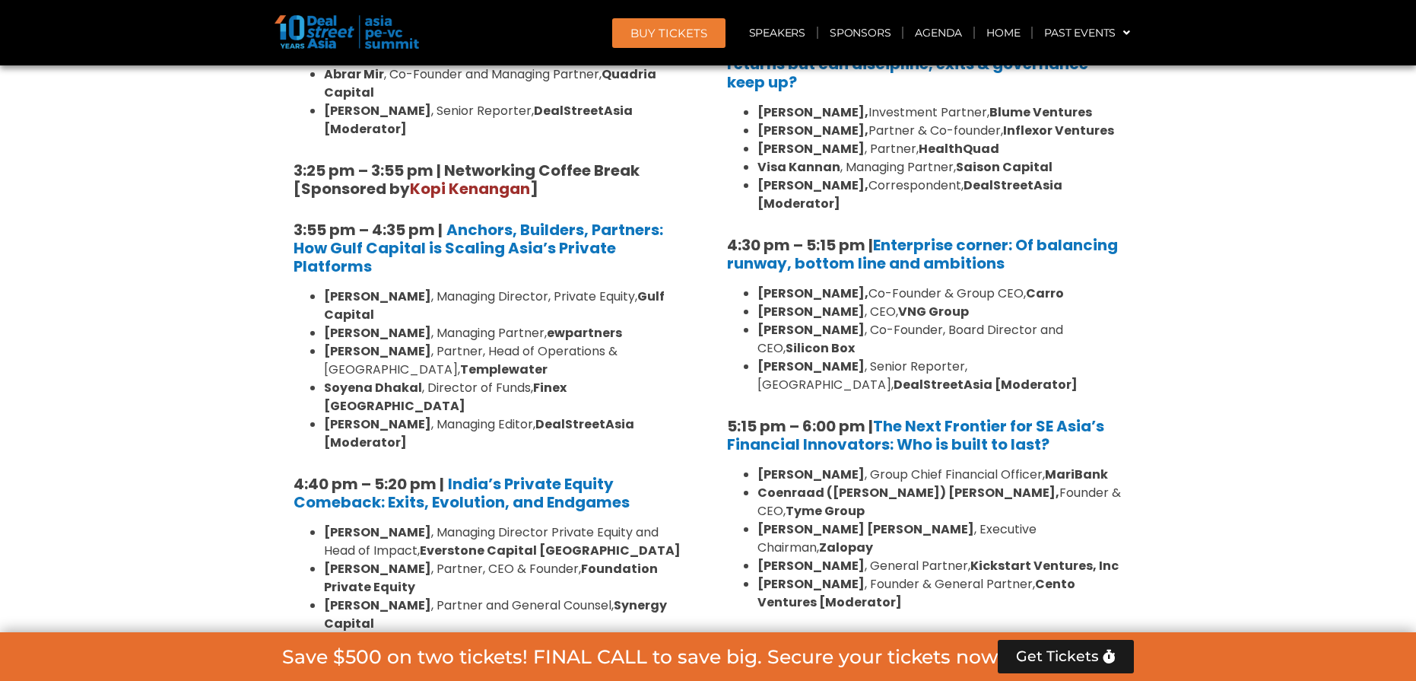
scroll to position [2591, 0]
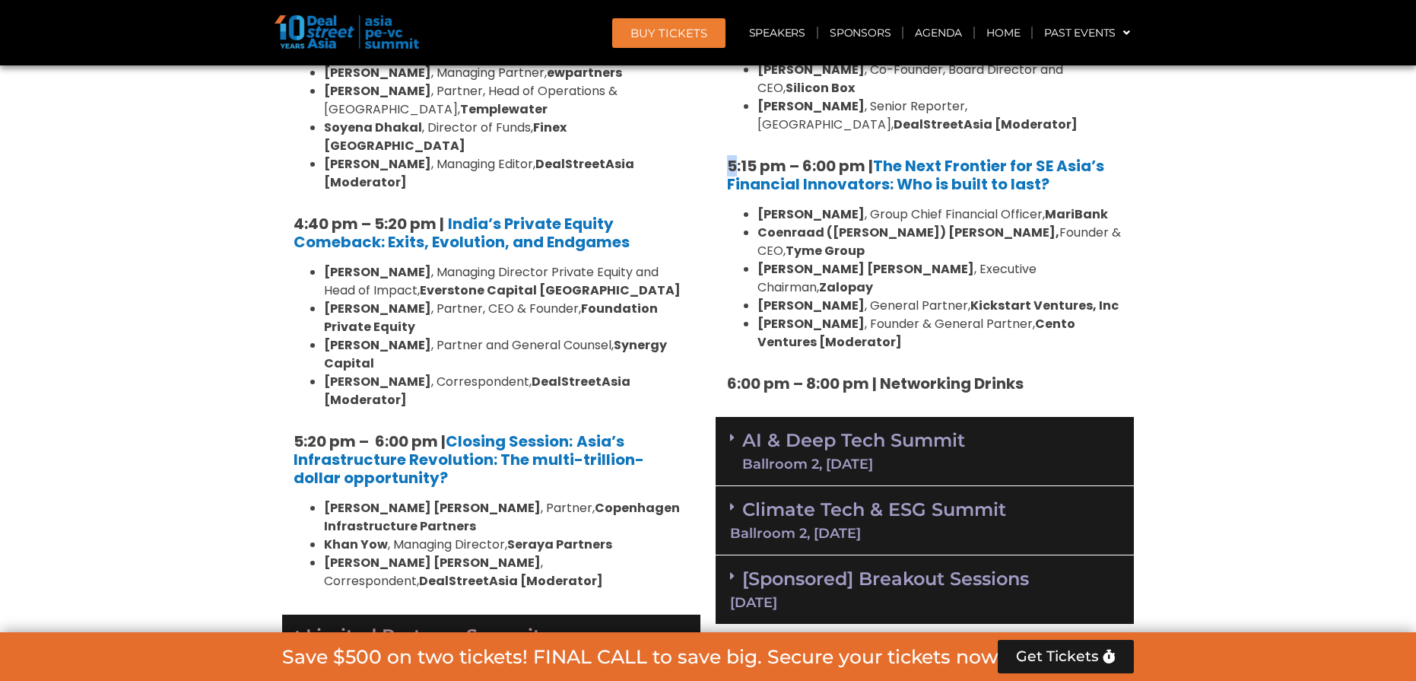
scroll to position [3028, 0]
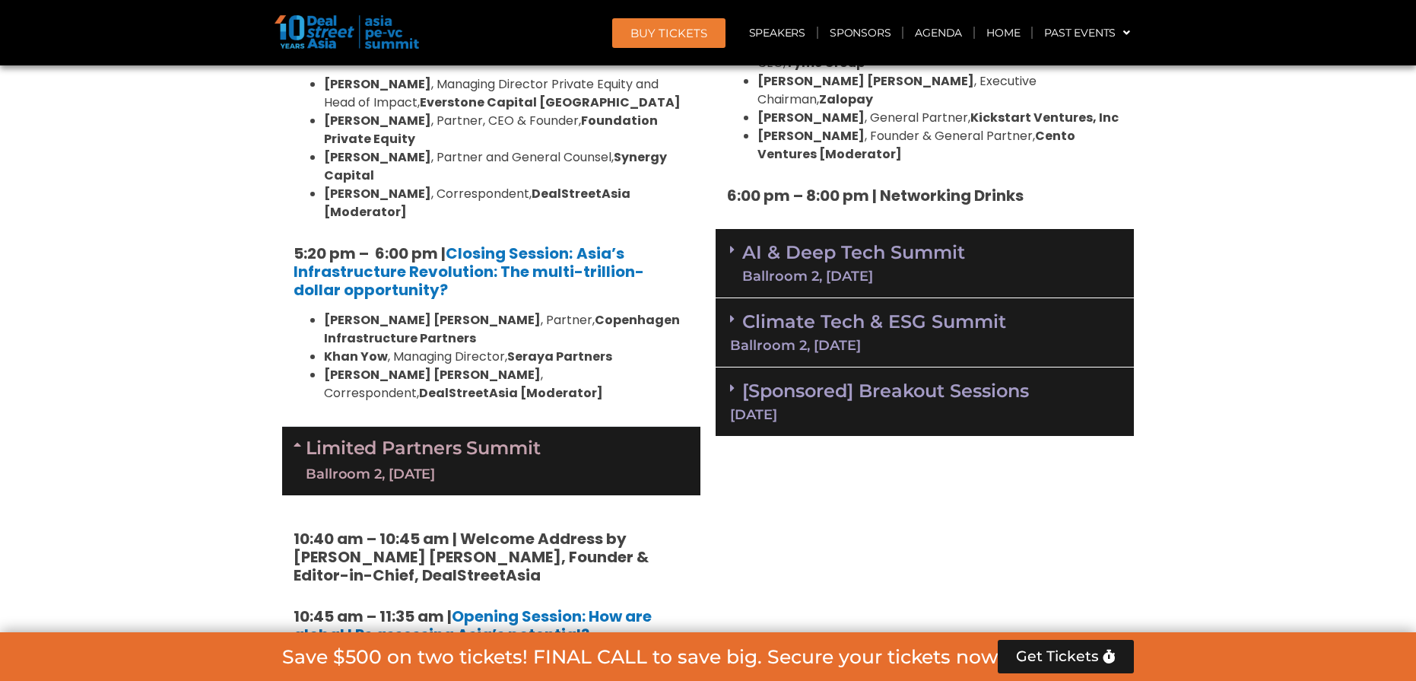
click at [778, 243] on link "AI & Deep Tech Summit Ballroom 2, [DATE]" at bounding box center [853, 263] width 223 height 40
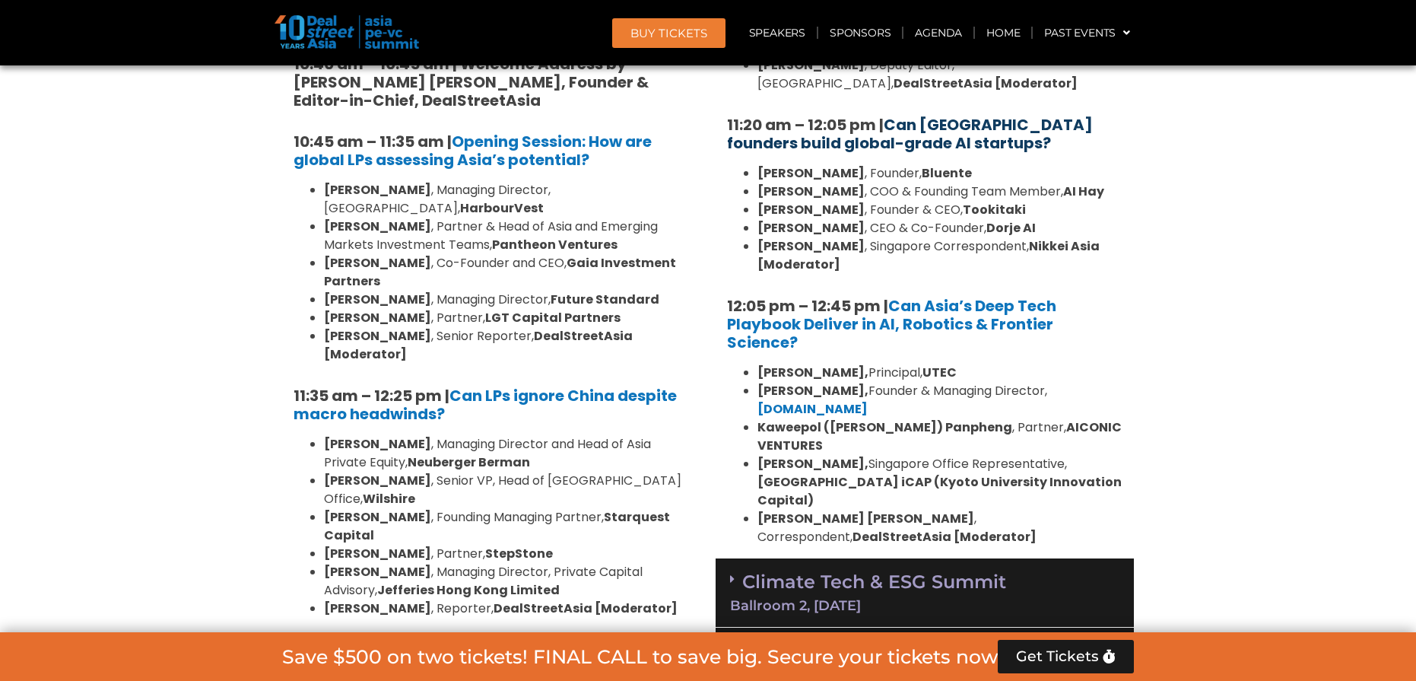
scroll to position [3518, 0]
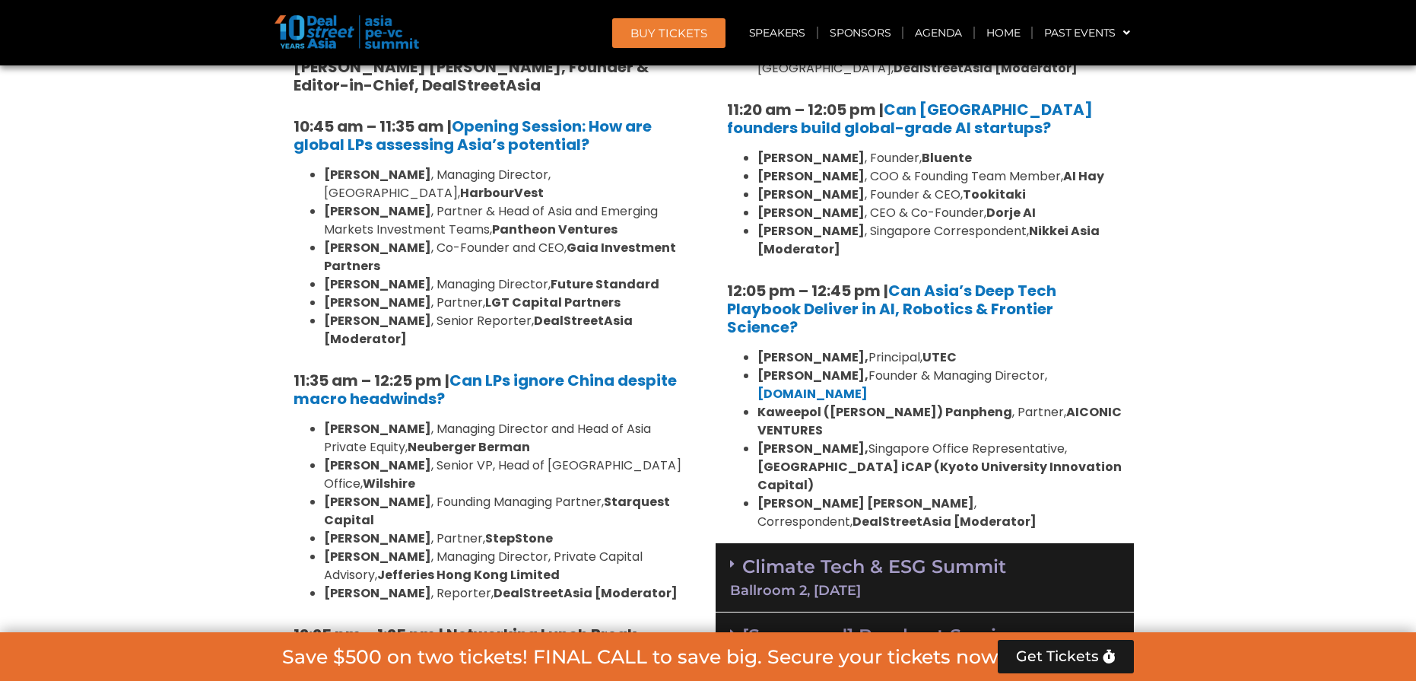
click at [820, 583] on div "Ballroom 2, [DATE]" at bounding box center [924, 590] width 389 height 14
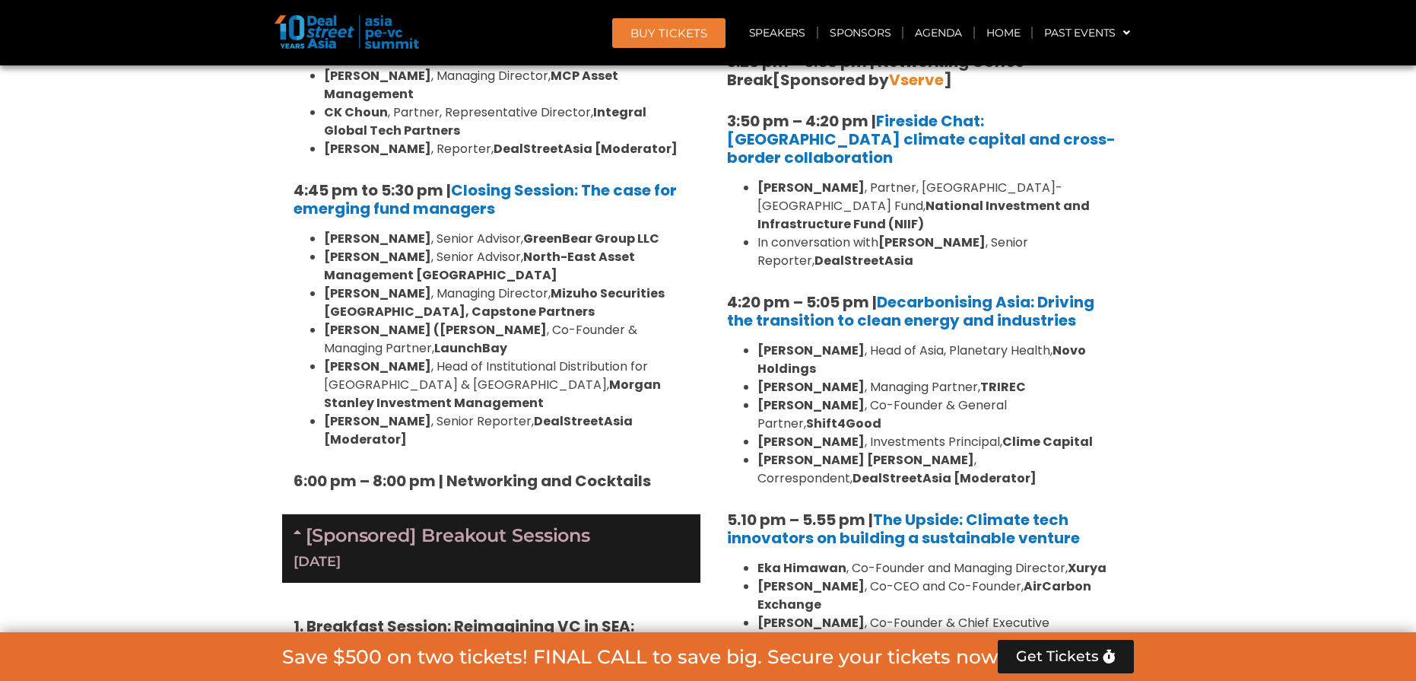
scroll to position [4742, 0]
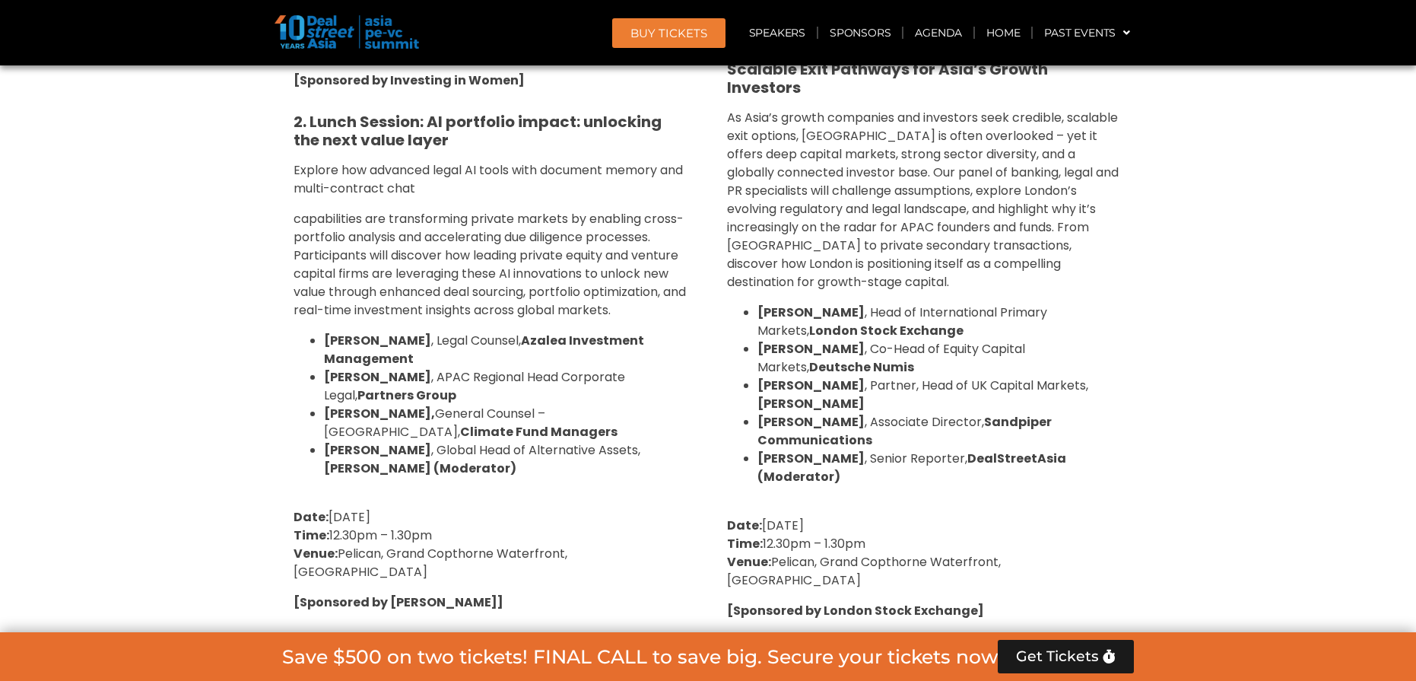
scroll to position [5561, 0]
